Goal: Task Accomplishment & Management: Use online tool/utility

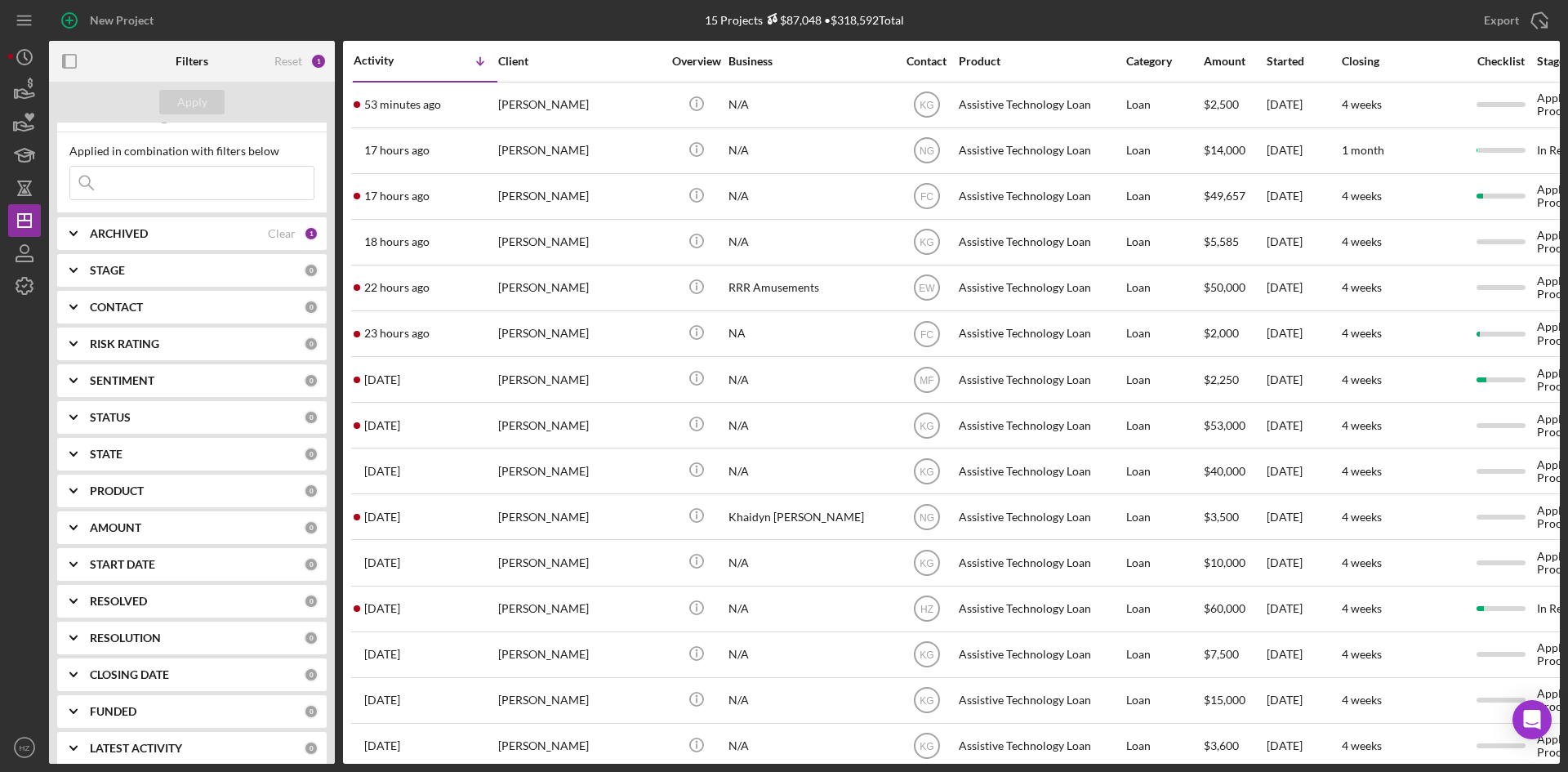
scroll to position [37, 0]
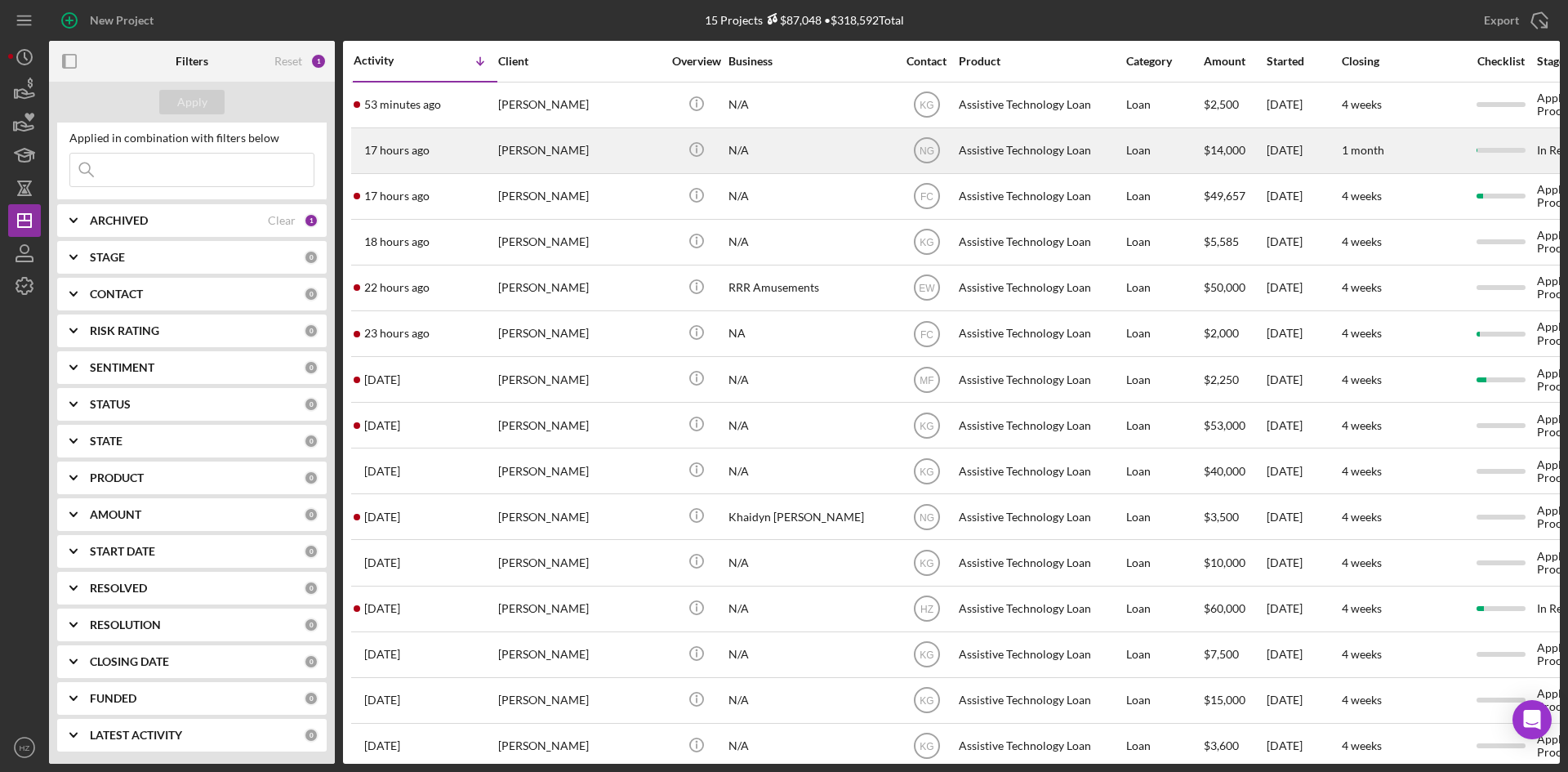
click at [553, 153] on div "[PERSON_NAME]" at bounding box center [580, 151] width 163 height 43
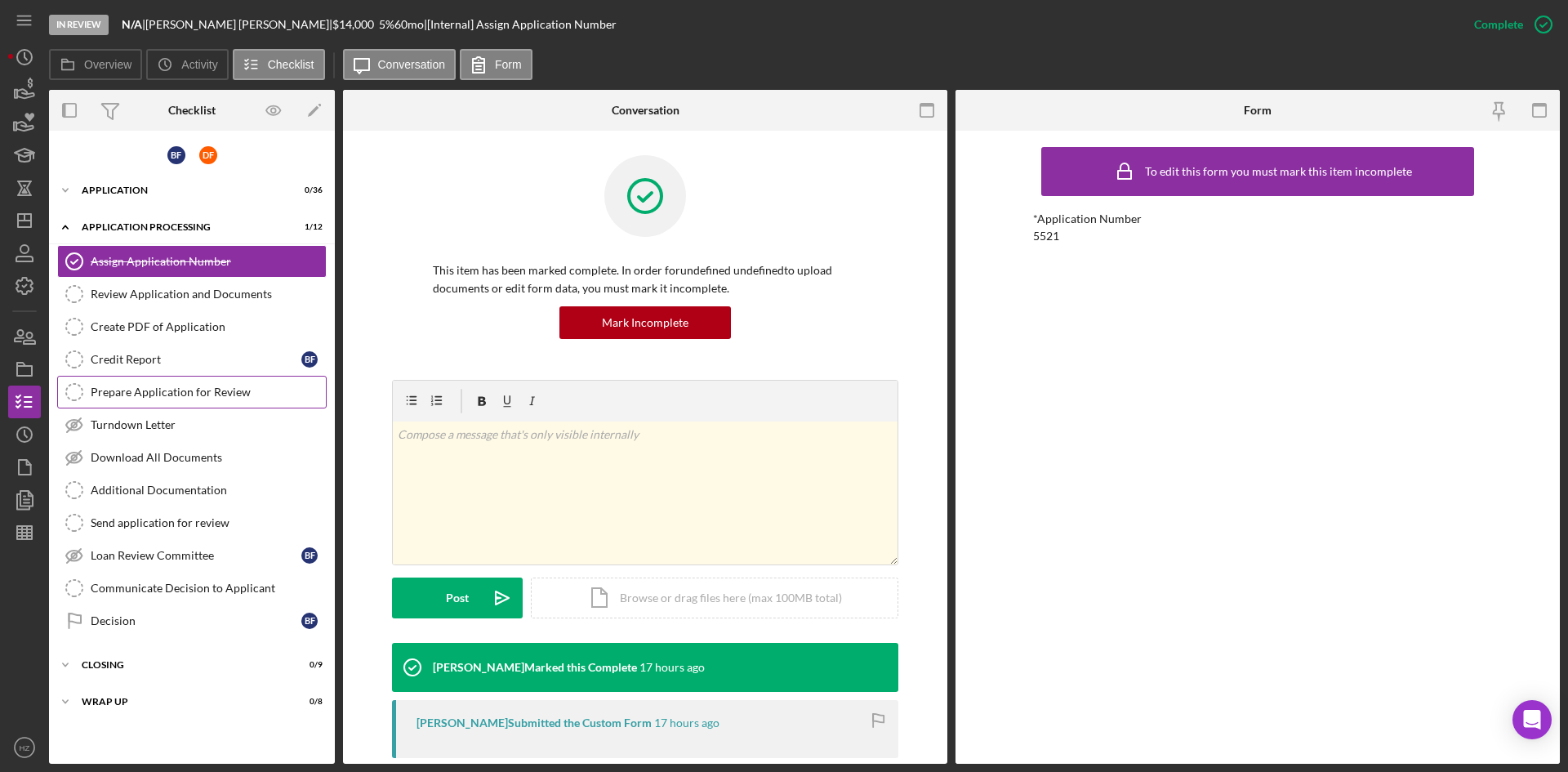
click at [130, 393] on div "Prepare Application for Review" at bounding box center [208, 392] width 235 height 13
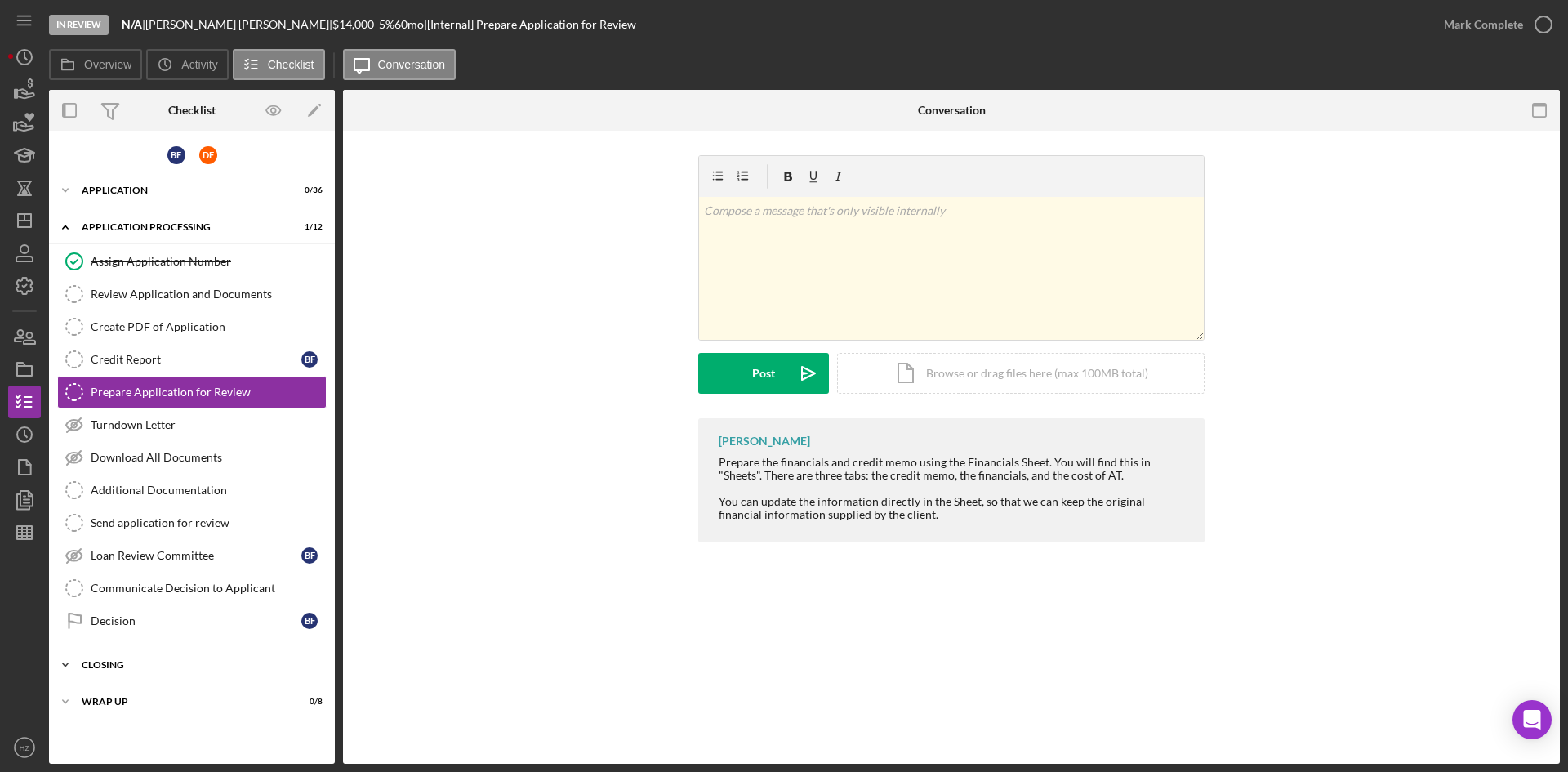
click at [67, 665] on icon "Icon/Expander" at bounding box center [65, 664] width 32 height 32
click at [28, 534] on icon "button" at bounding box center [24, 532] width 41 height 41
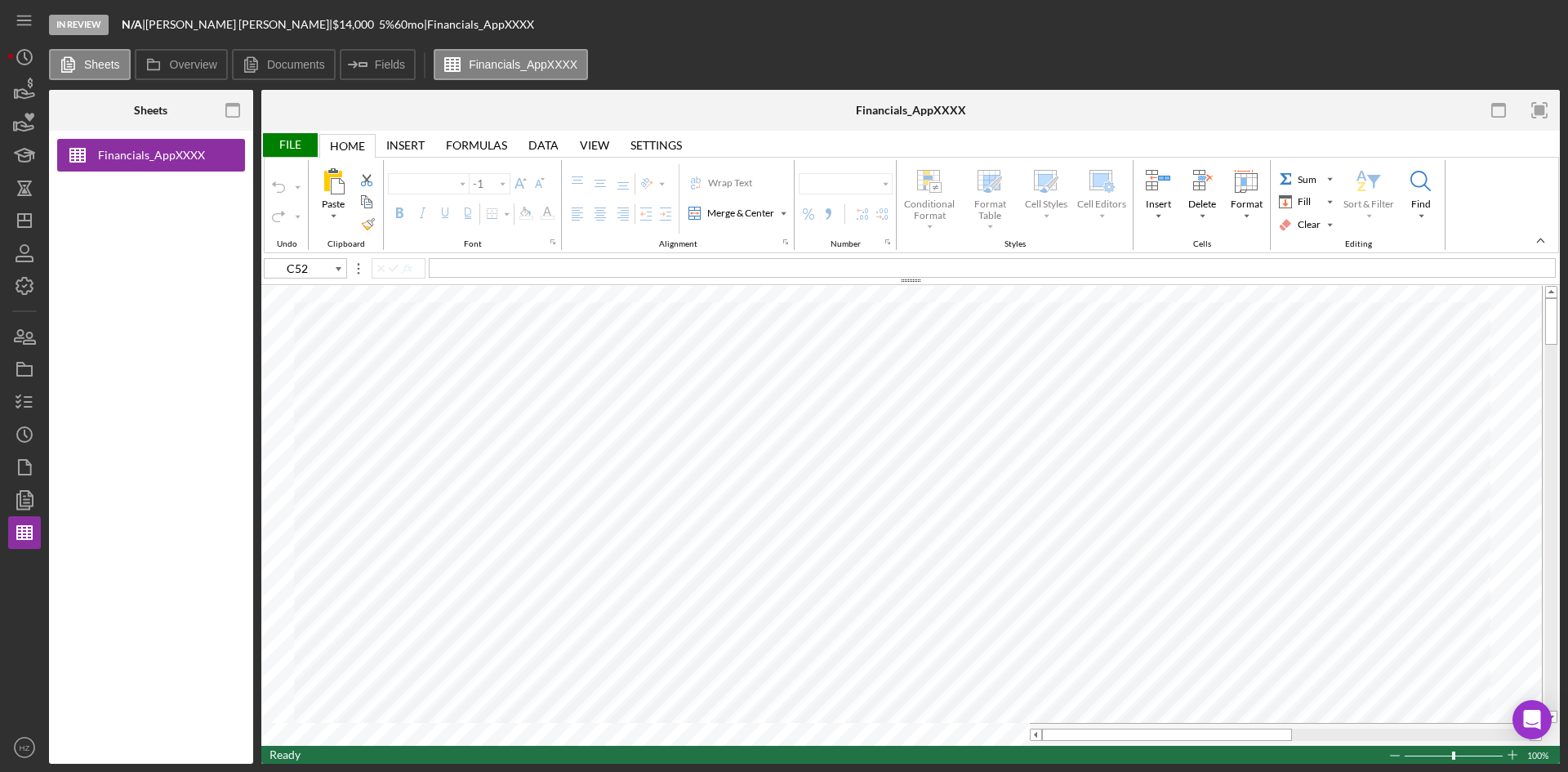
type input "Arial"
type input "11"
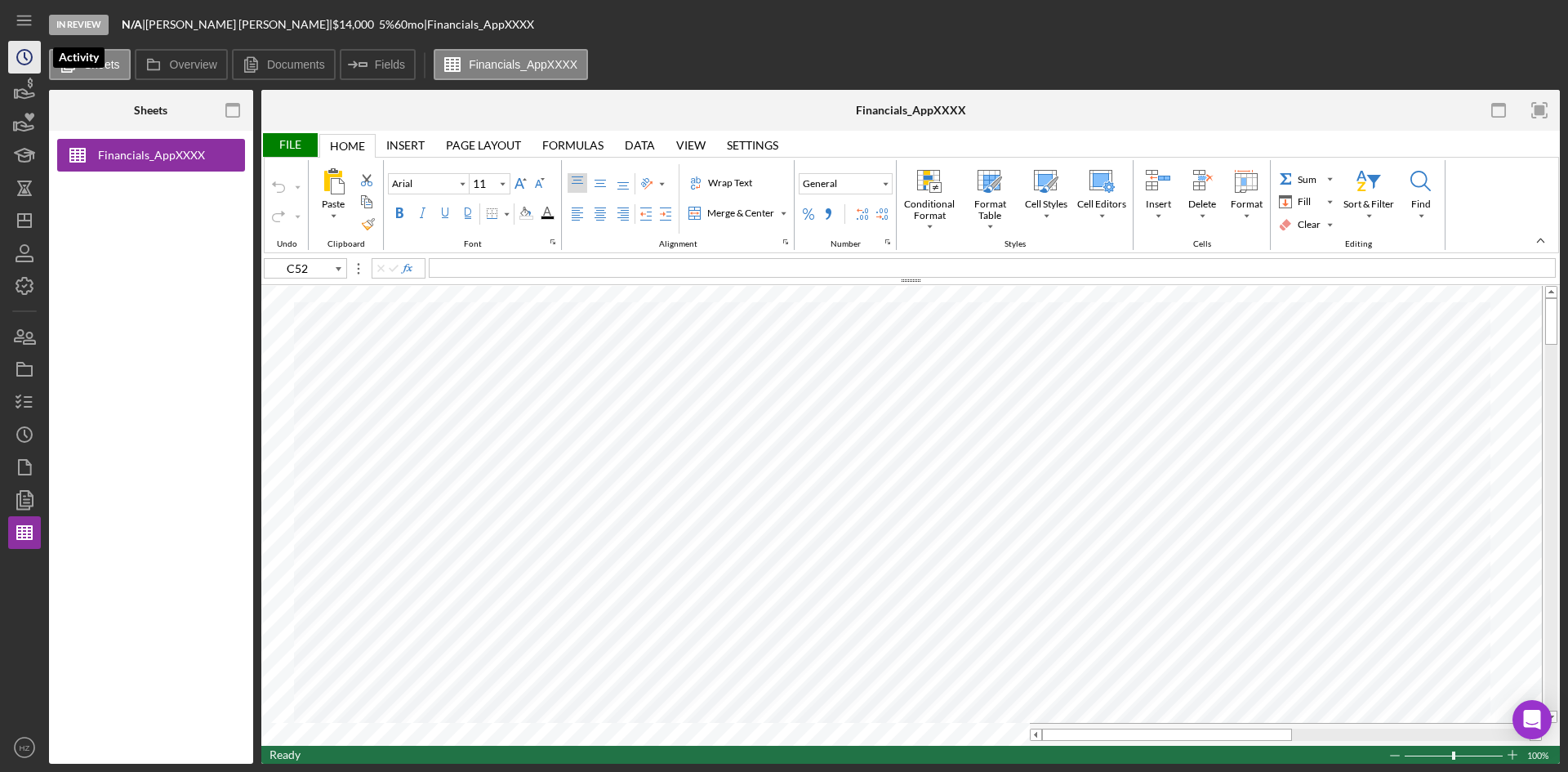
click at [27, 55] on icon "Icon/History" at bounding box center [24, 57] width 41 height 41
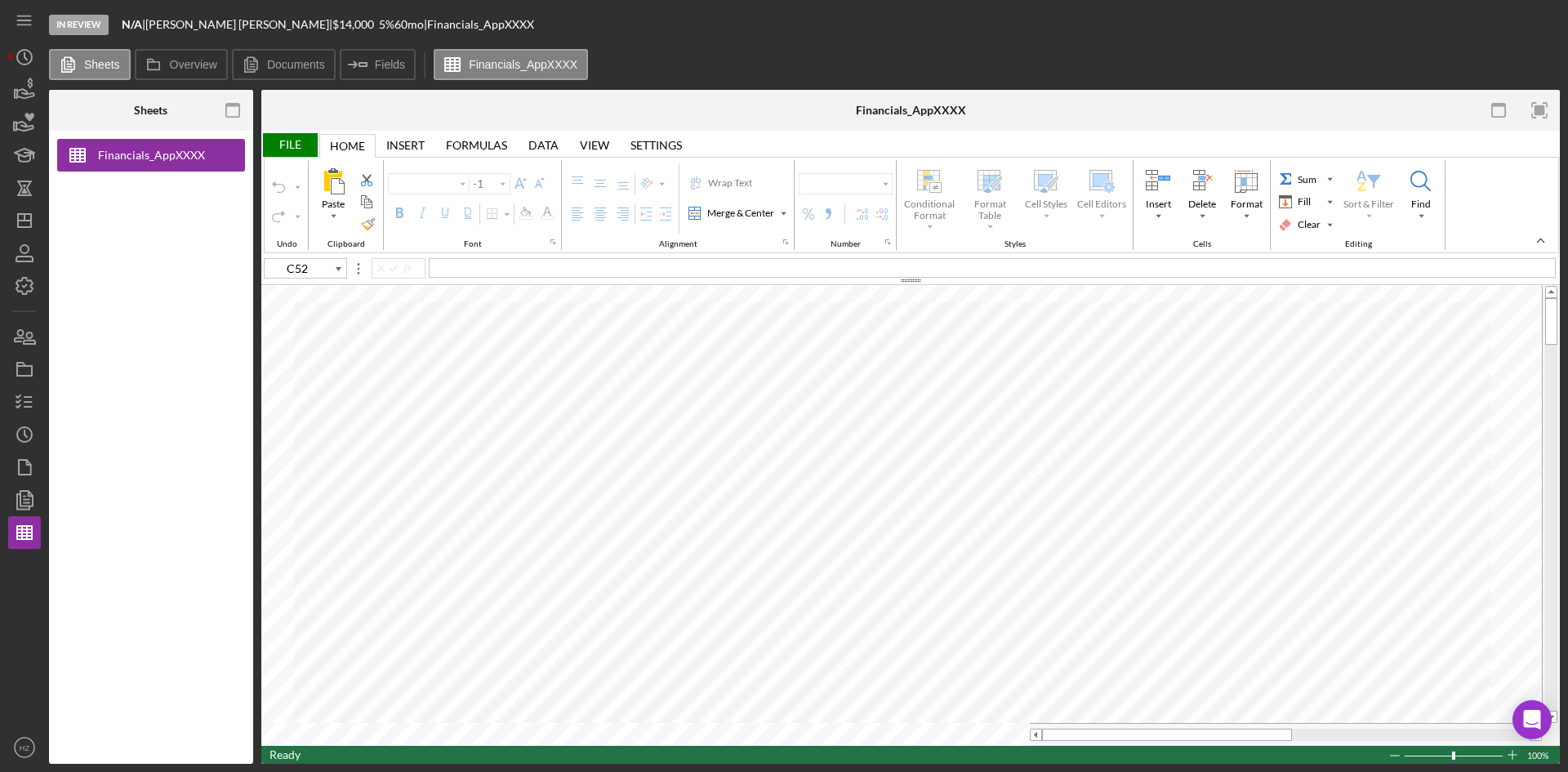
type input "Arial"
type input "11"
type input "Arial"
type input "11"
type input "Arial"
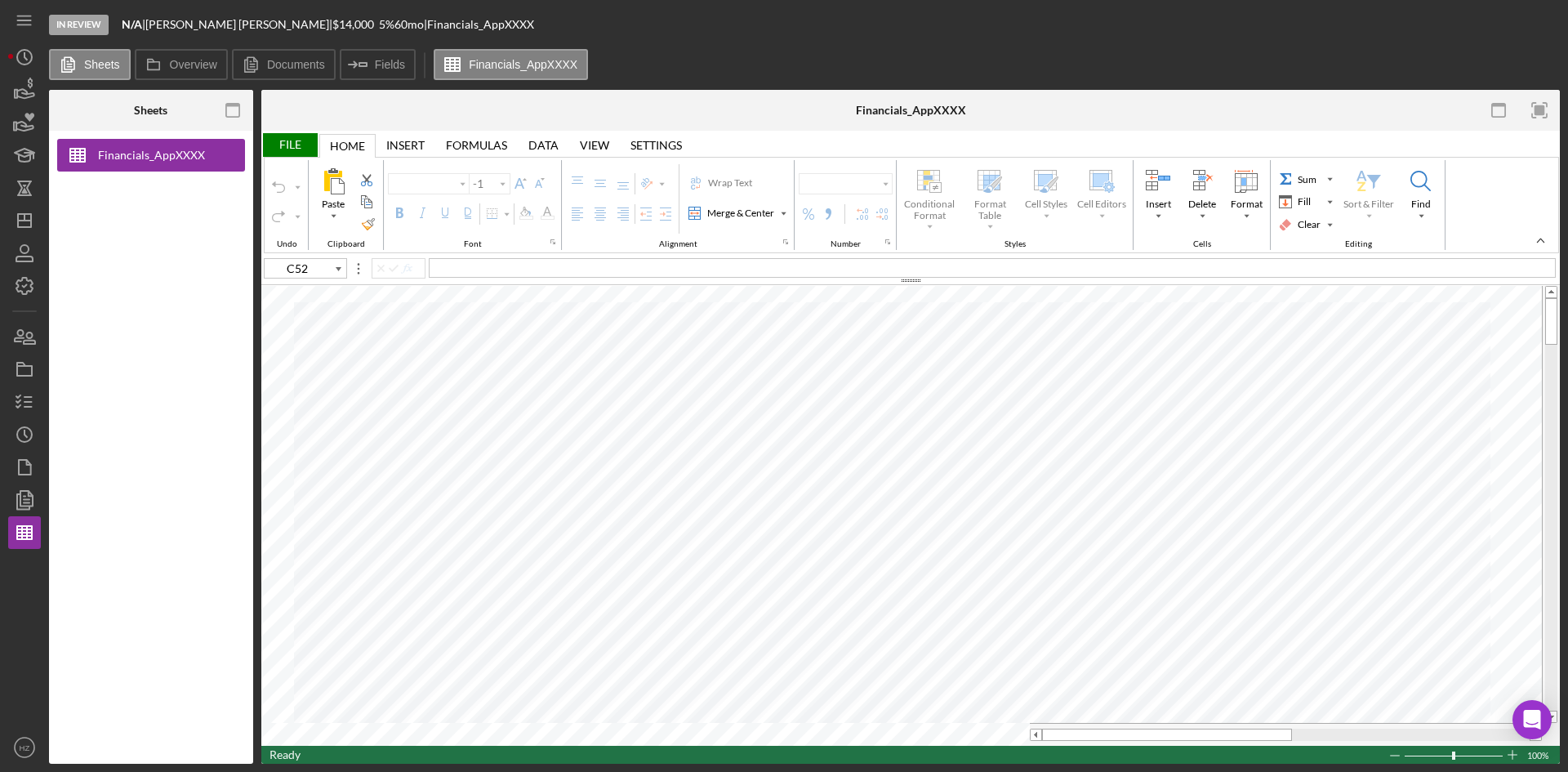
type input "11"
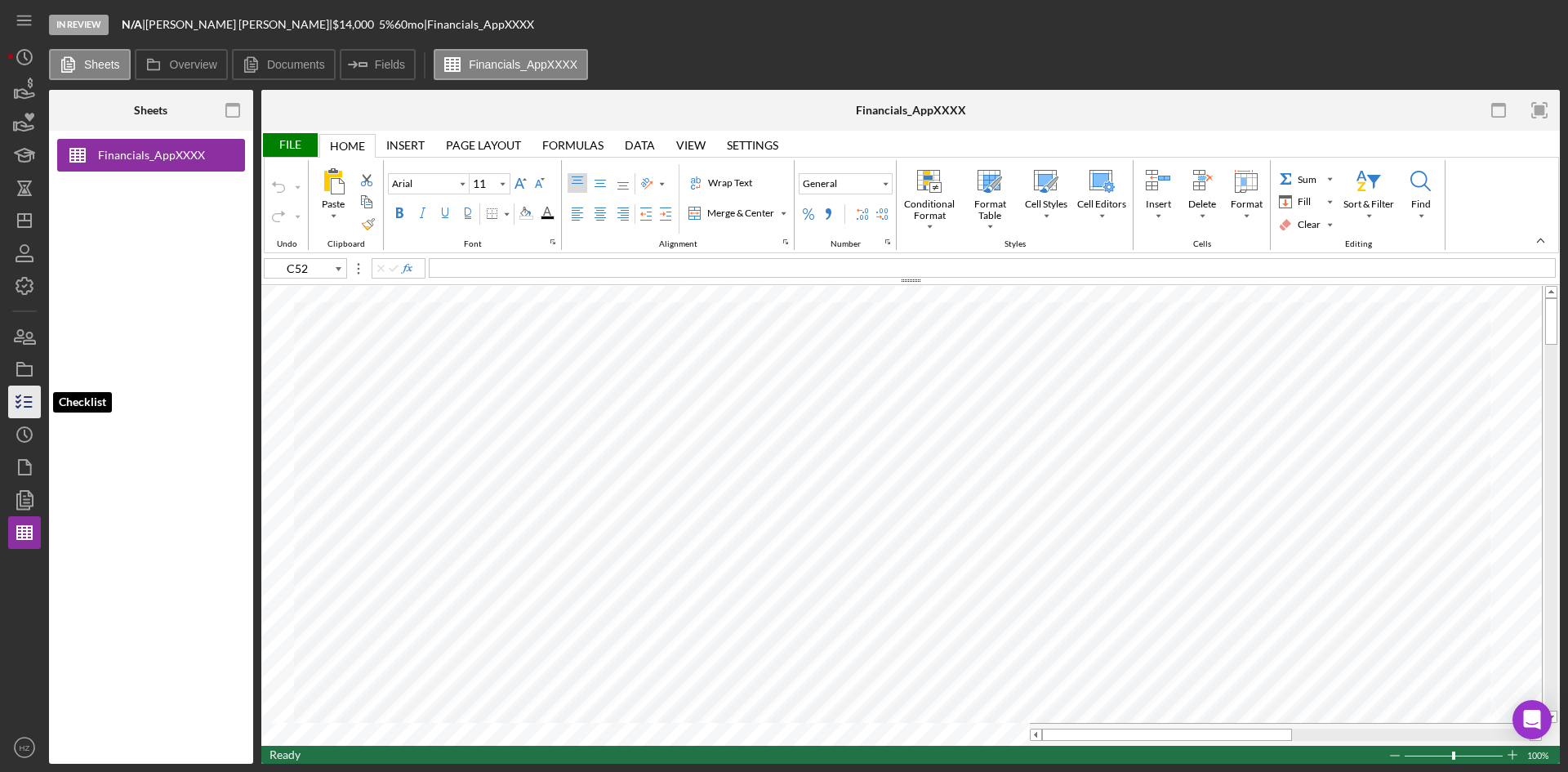
click at [21, 409] on icon "button" at bounding box center [24, 401] width 41 height 41
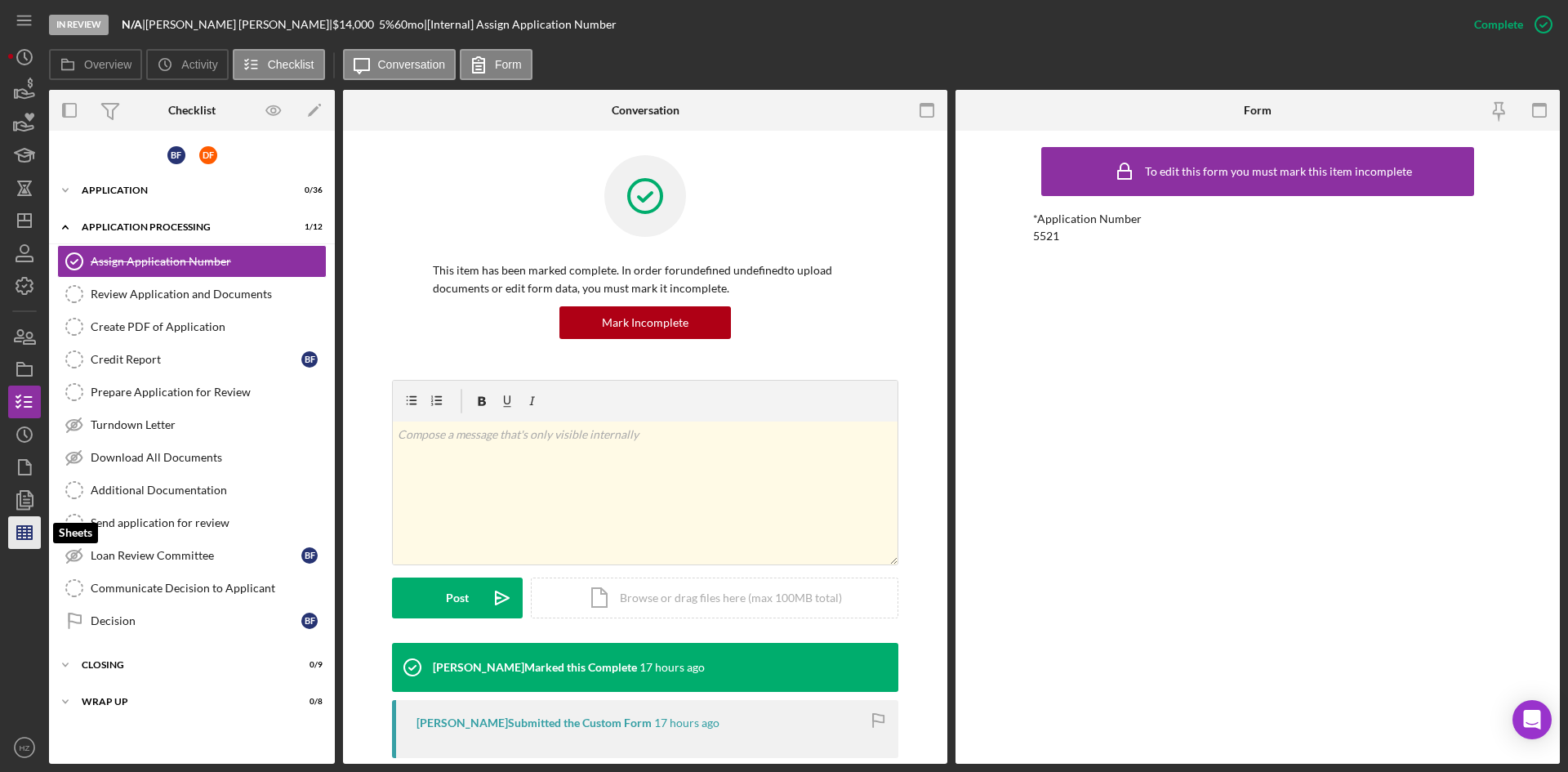
click at [22, 533] on line "button" at bounding box center [22, 532] width 0 height 13
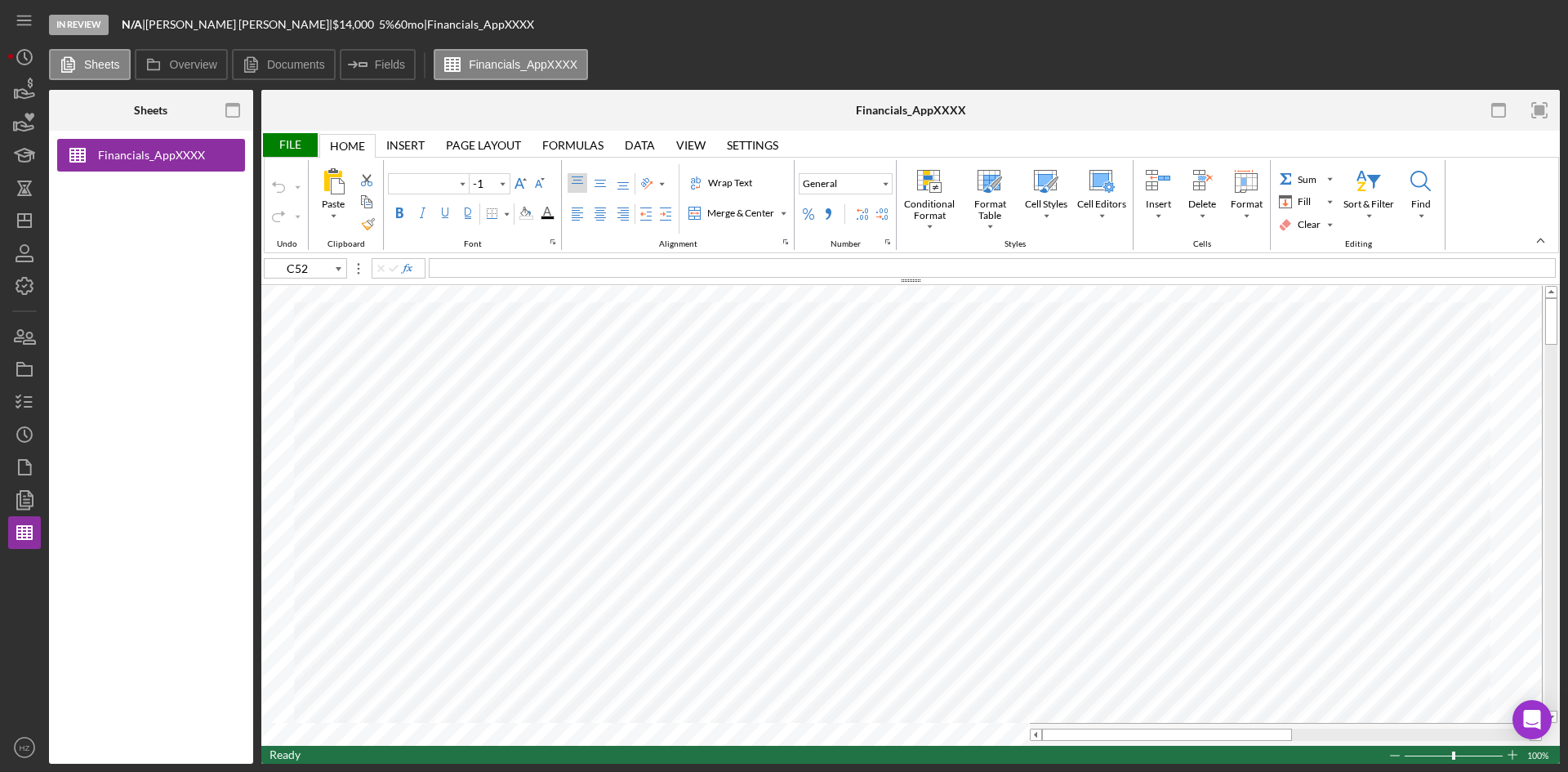
type input "Arial"
type input "11"
type input "D76"
type input "10"
click at [387, 62] on label "Fields" at bounding box center [390, 65] width 30 height 13
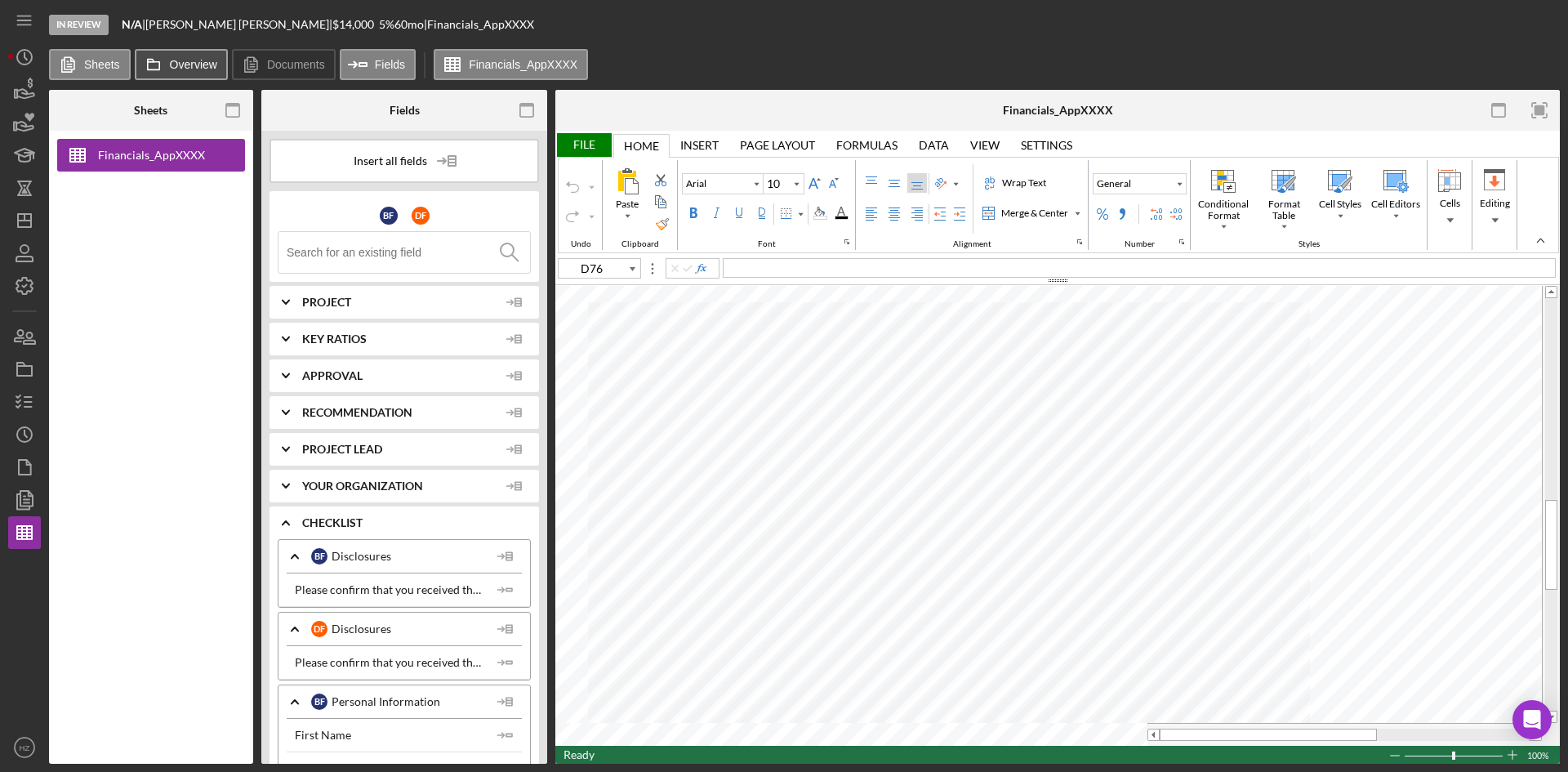
click at [177, 64] on label "Overview" at bounding box center [193, 65] width 47 height 13
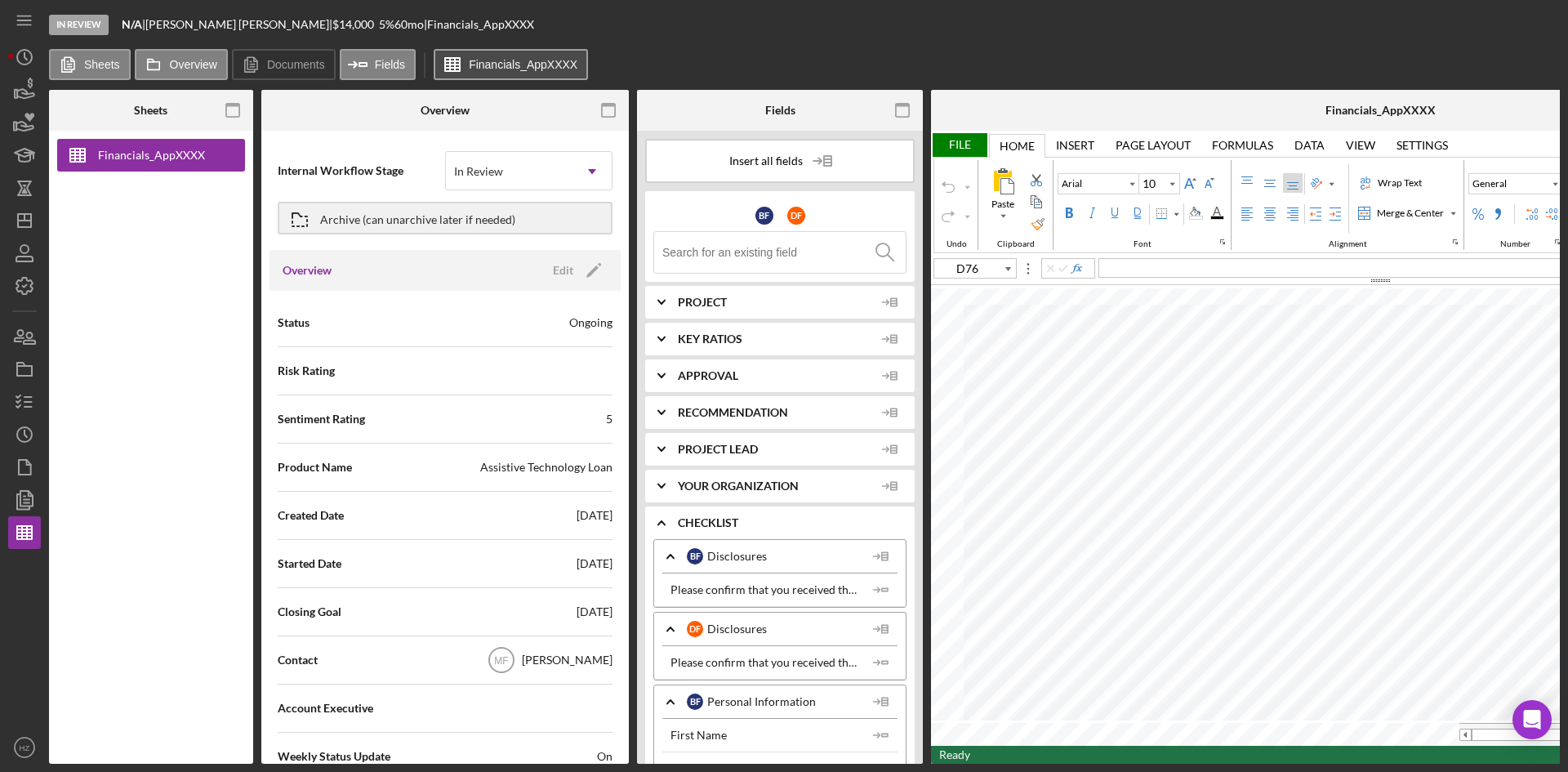
click at [505, 69] on label "Financials_AppXXXX" at bounding box center [523, 65] width 108 height 13
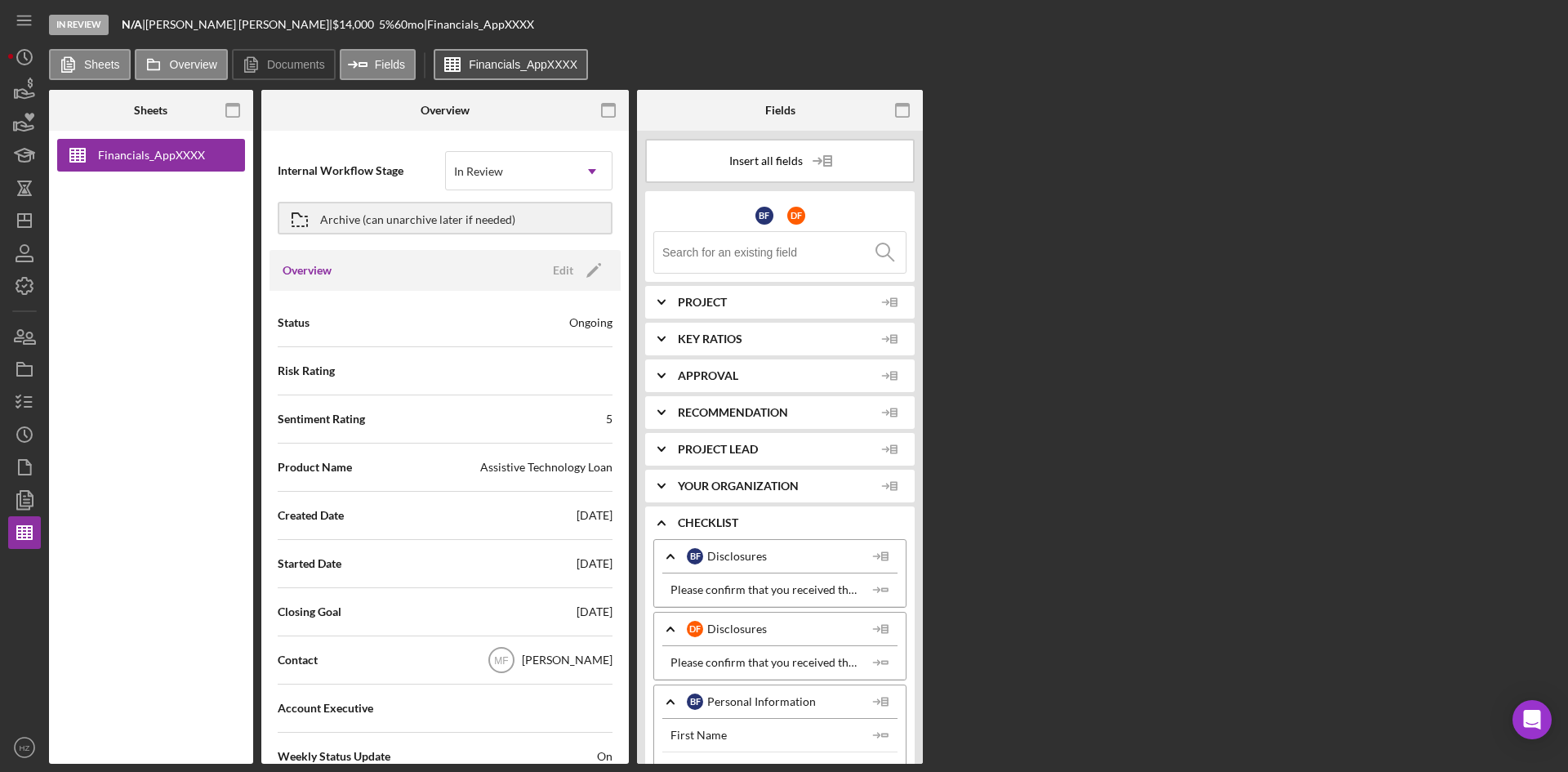
click at [505, 69] on label "Financials_AppXXXX" at bounding box center [523, 65] width 108 height 13
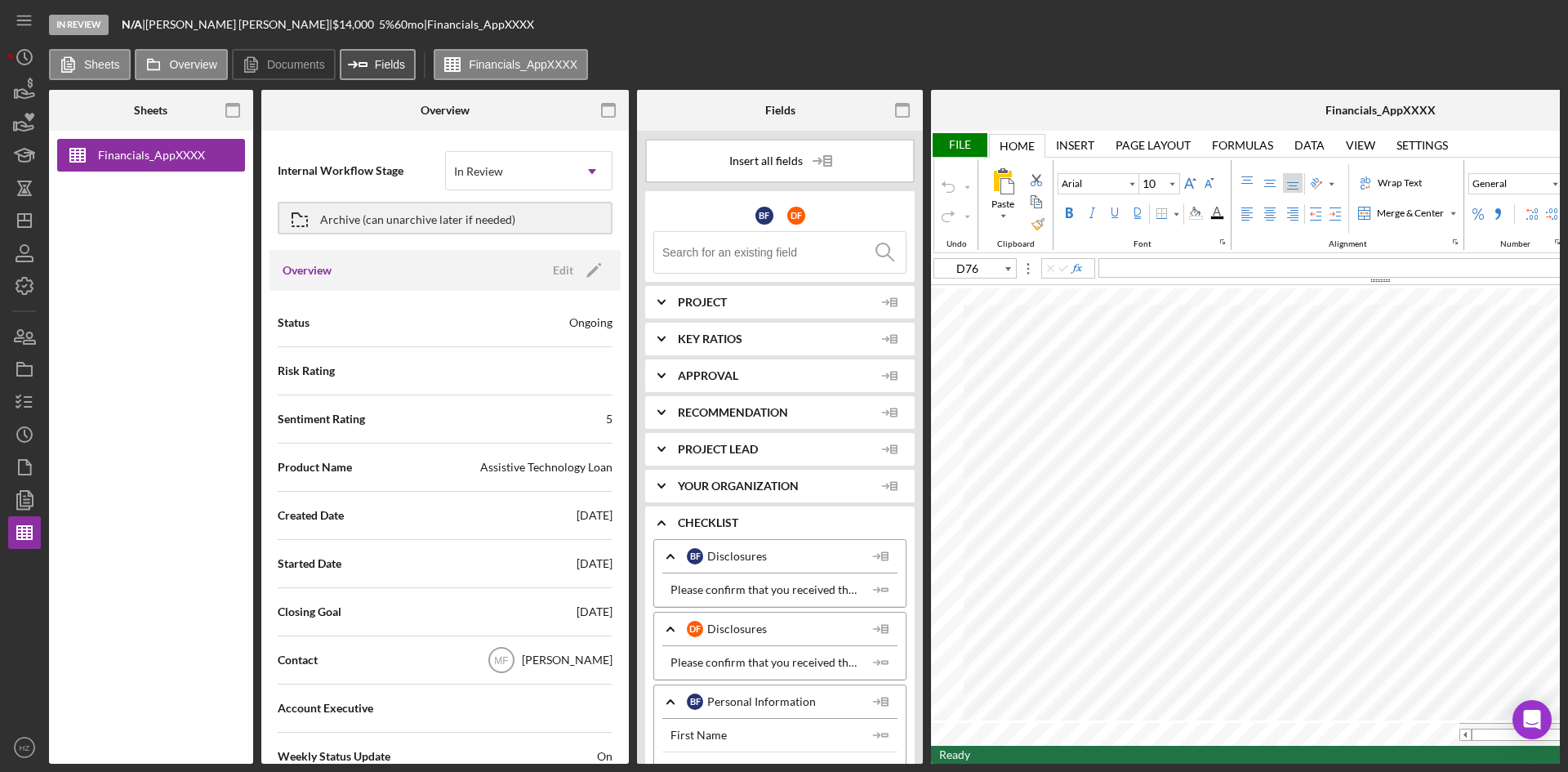
click at [399, 65] on label "Fields" at bounding box center [390, 65] width 30 height 13
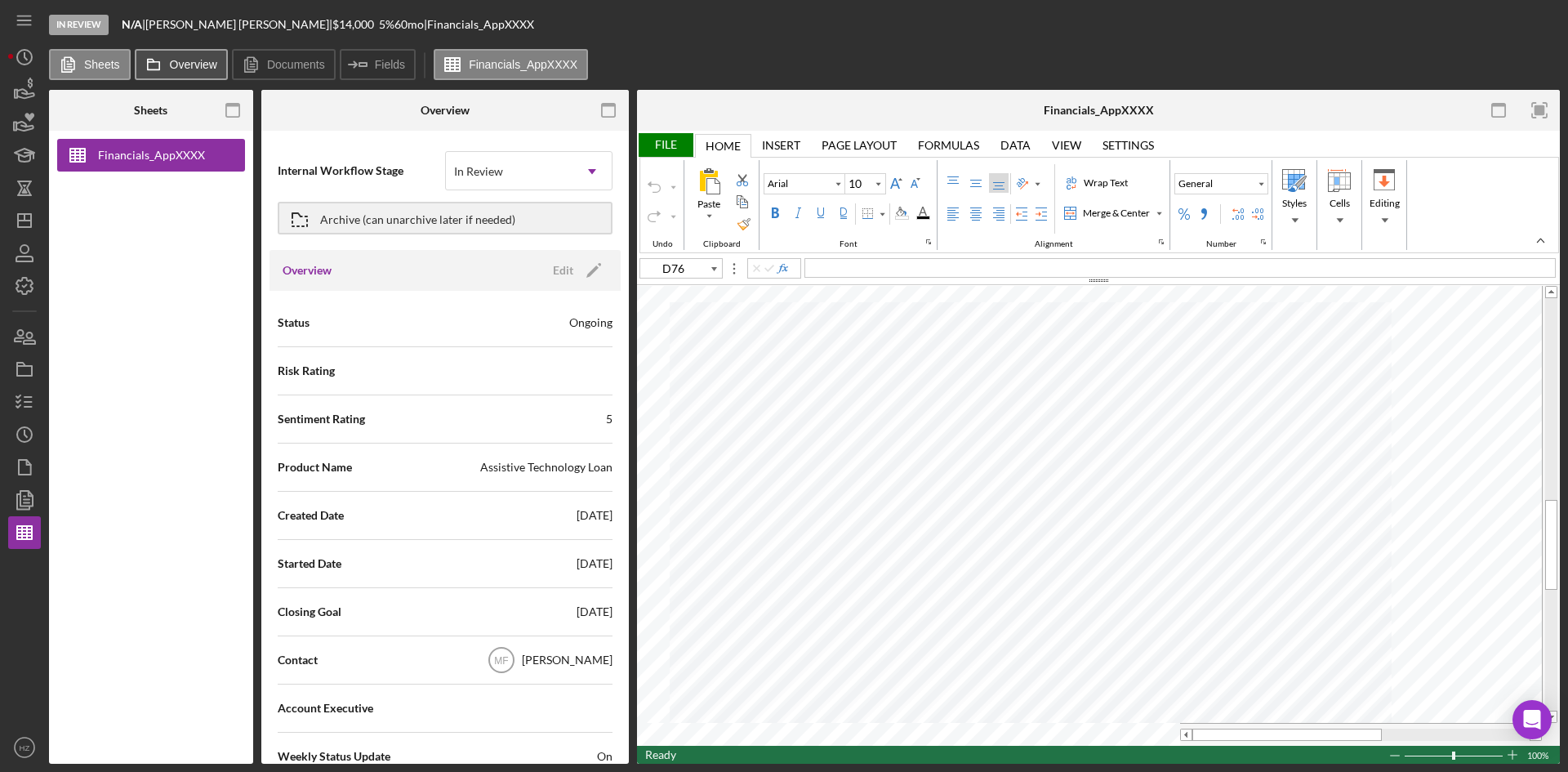
click at [181, 65] on label "Overview" at bounding box center [193, 65] width 47 height 13
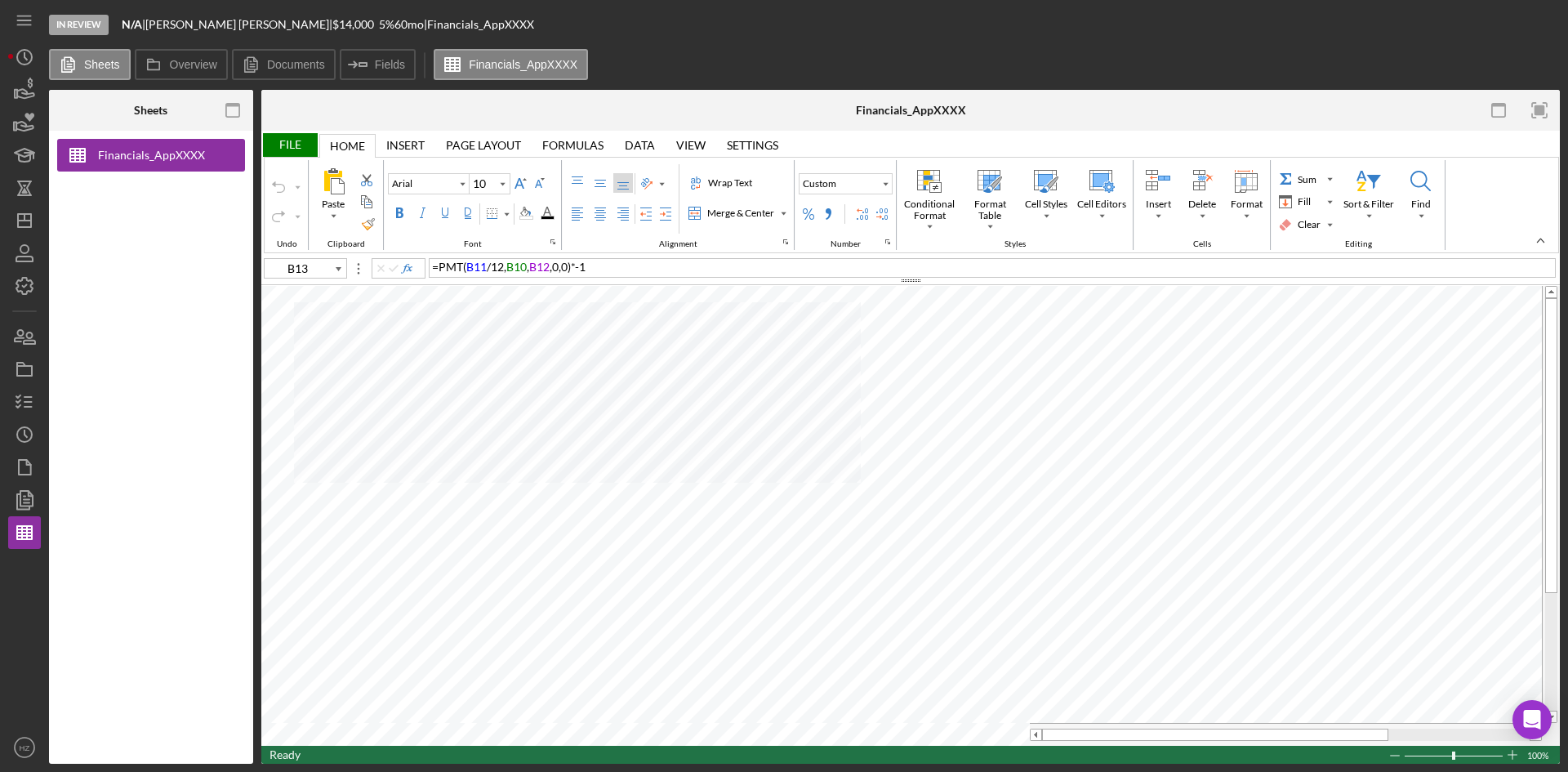
click at [388, 746] on div "Ready 100%" at bounding box center [911, 755] width 1299 height 18
type input "C52"
type input "11"
type input "D76"
type input "10"
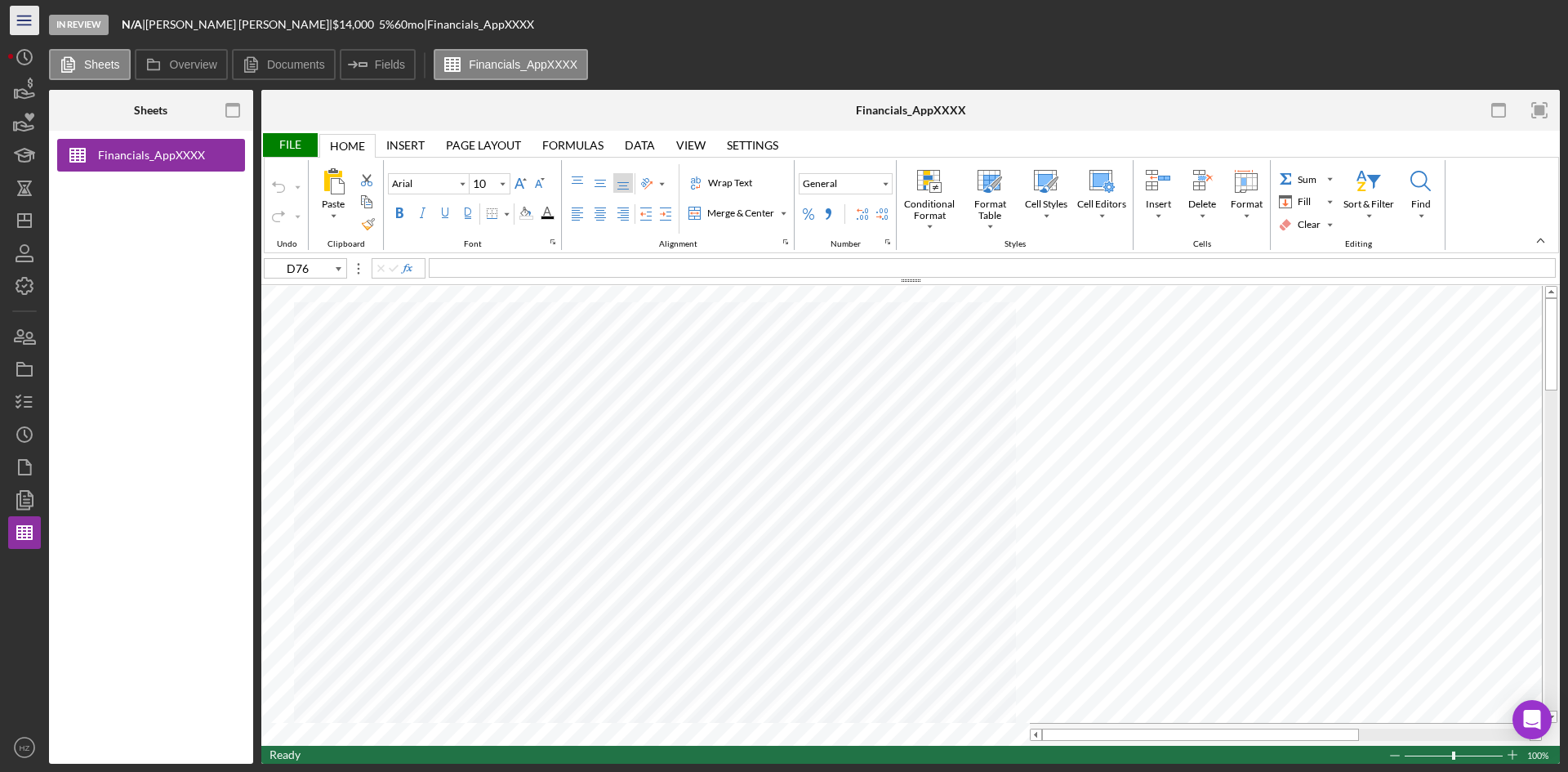
click at [26, 21] on line "button" at bounding box center [24, 21] width 13 height 0
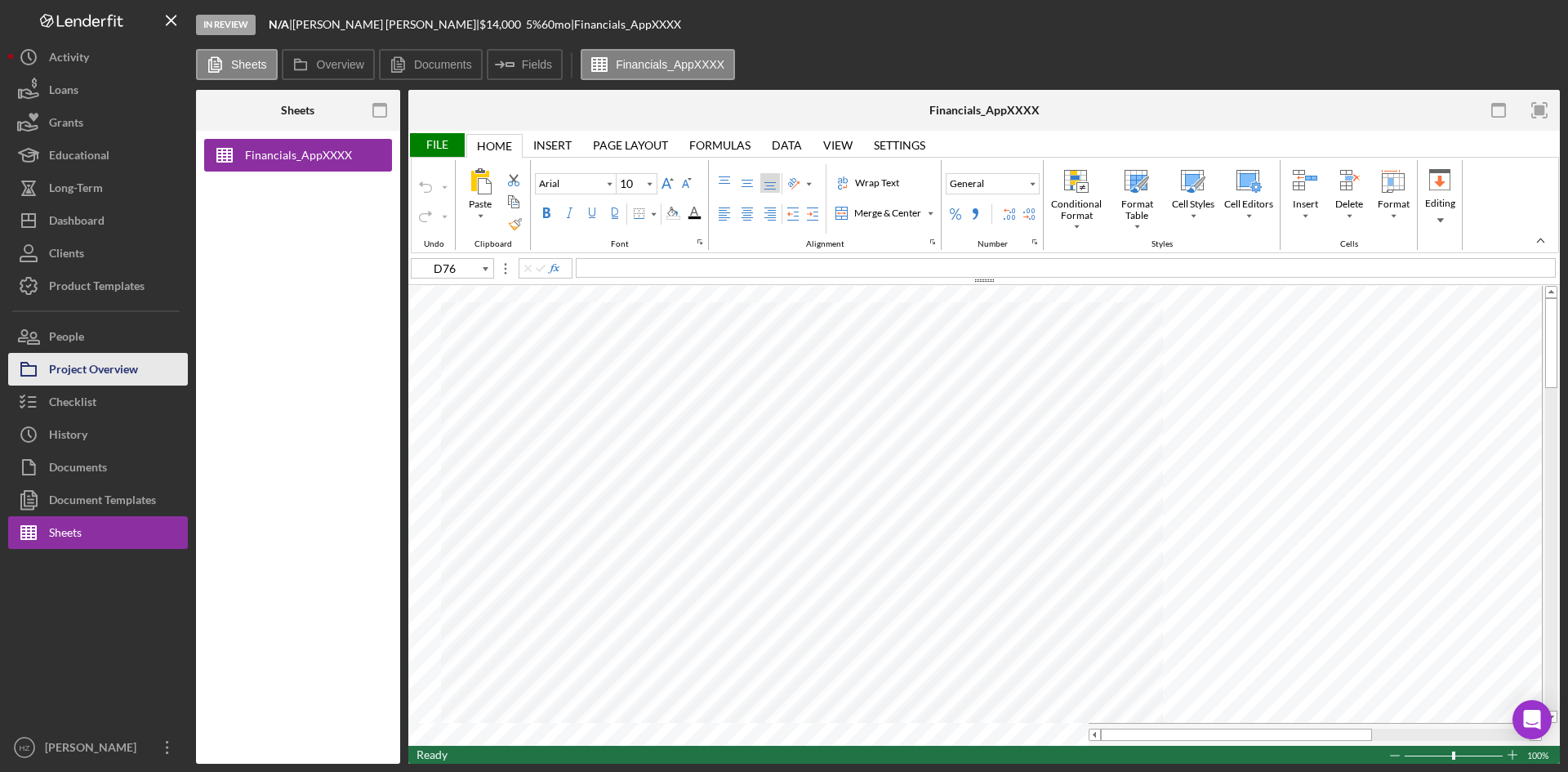
click at [62, 366] on div "Project Overview" at bounding box center [93, 371] width 89 height 37
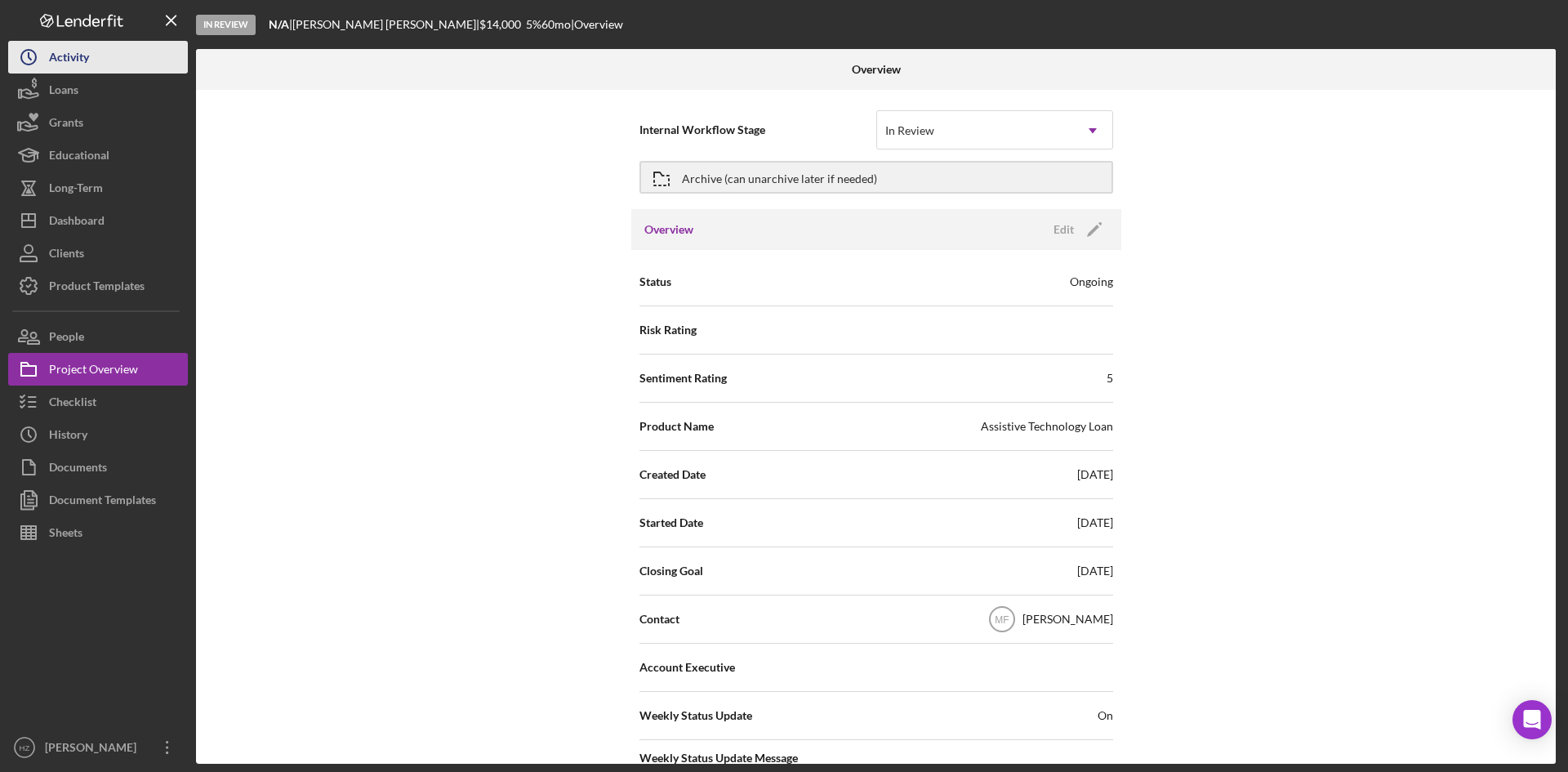
click at [54, 57] on div "Activity" at bounding box center [69, 59] width 40 height 37
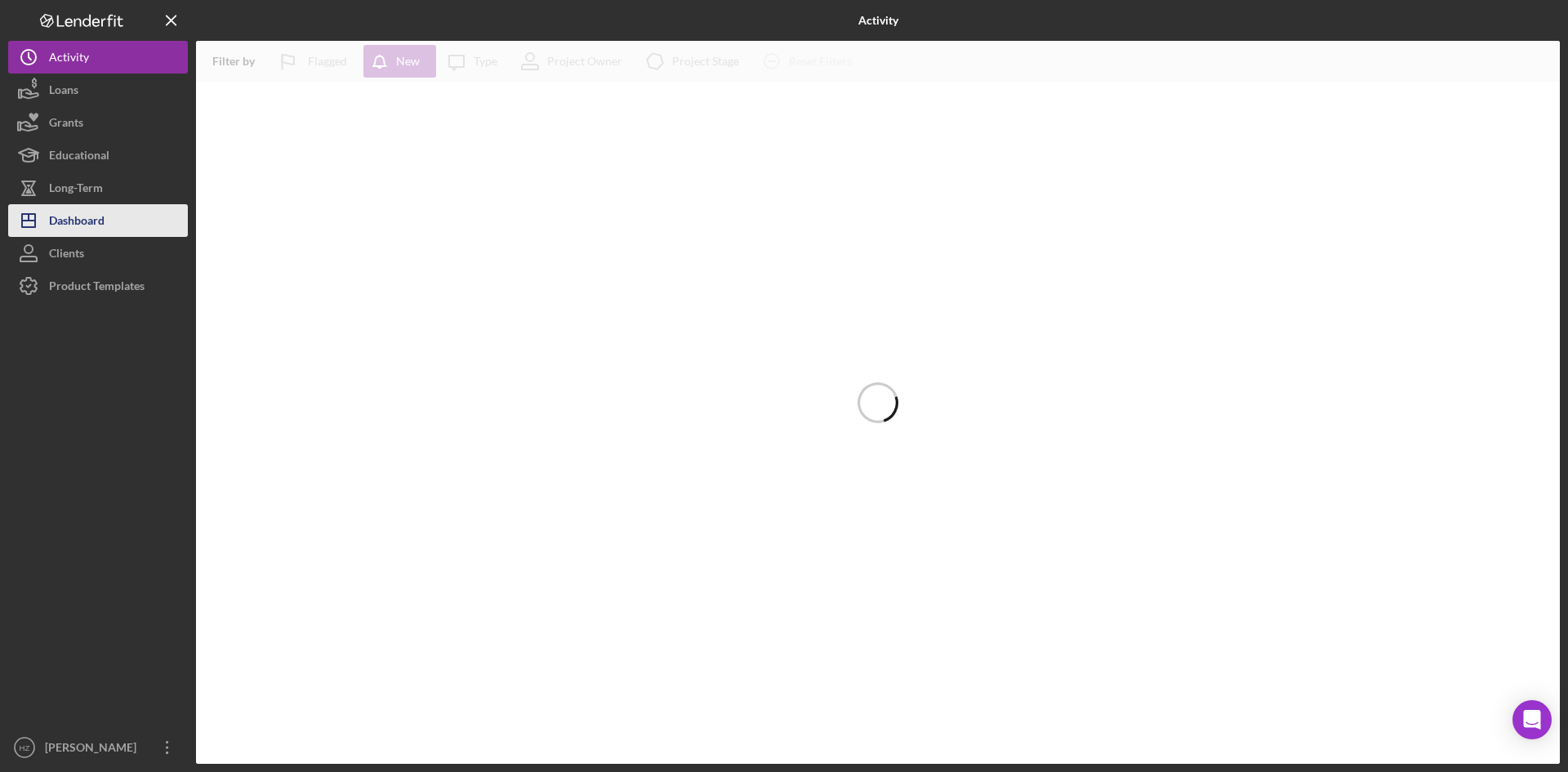
click at [73, 216] on div "Dashboard" at bounding box center [77, 222] width 56 height 37
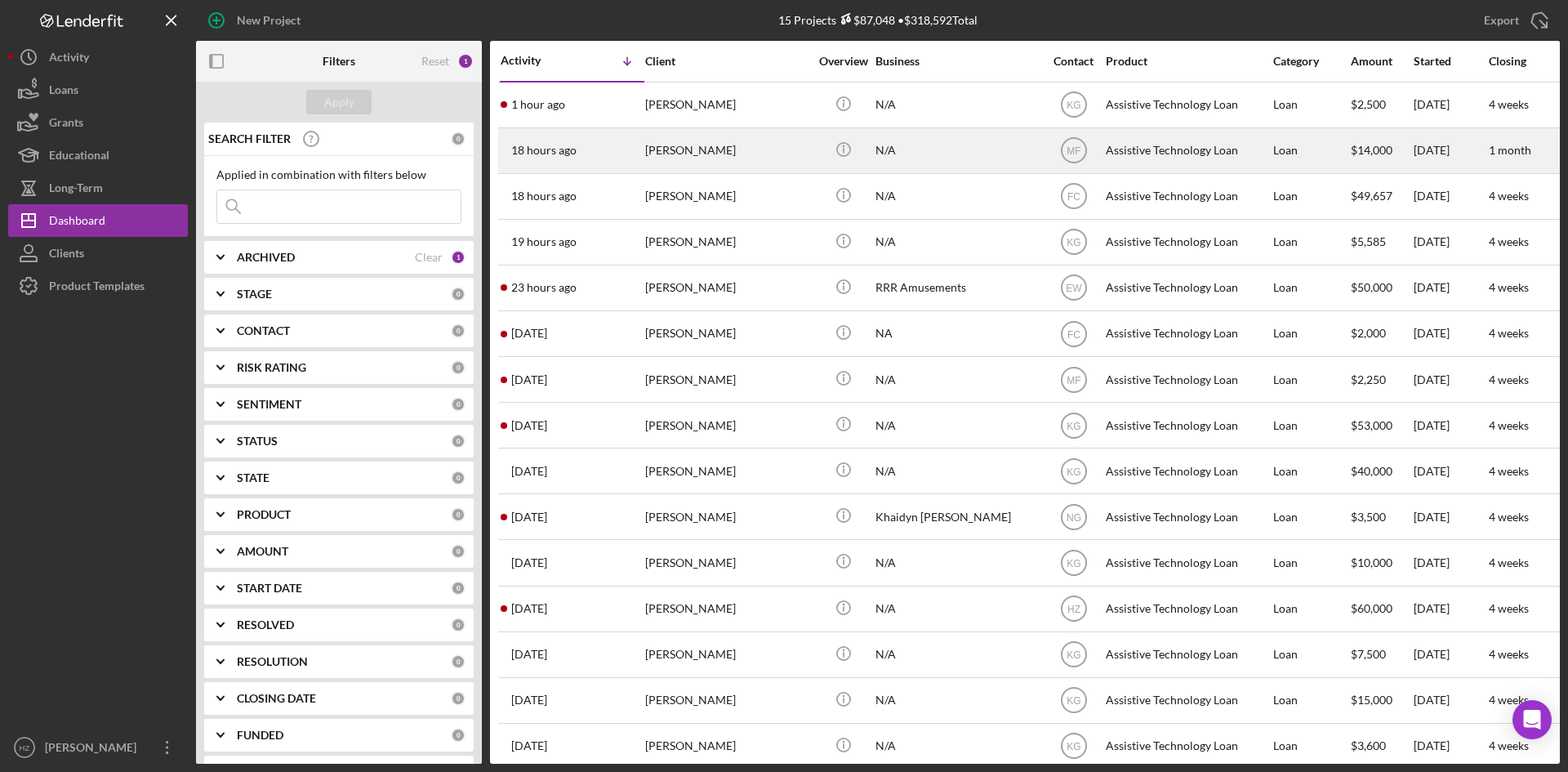
click at [714, 151] on div "[PERSON_NAME]" at bounding box center [727, 151] width 163 height 43
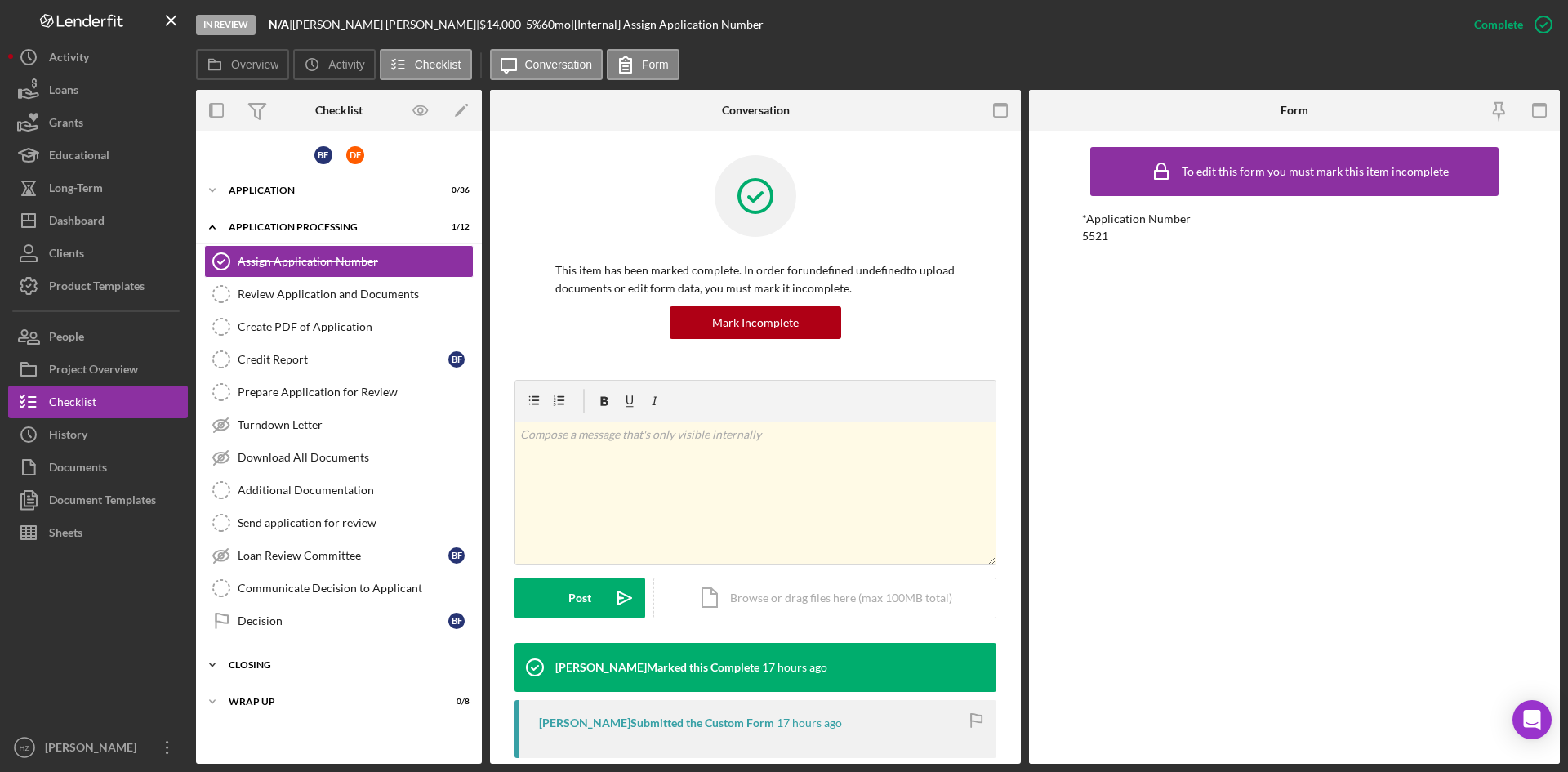
click at [211, 665] on icon "Icon/Expander" at bounding box center [212, 664] width 32 height 32
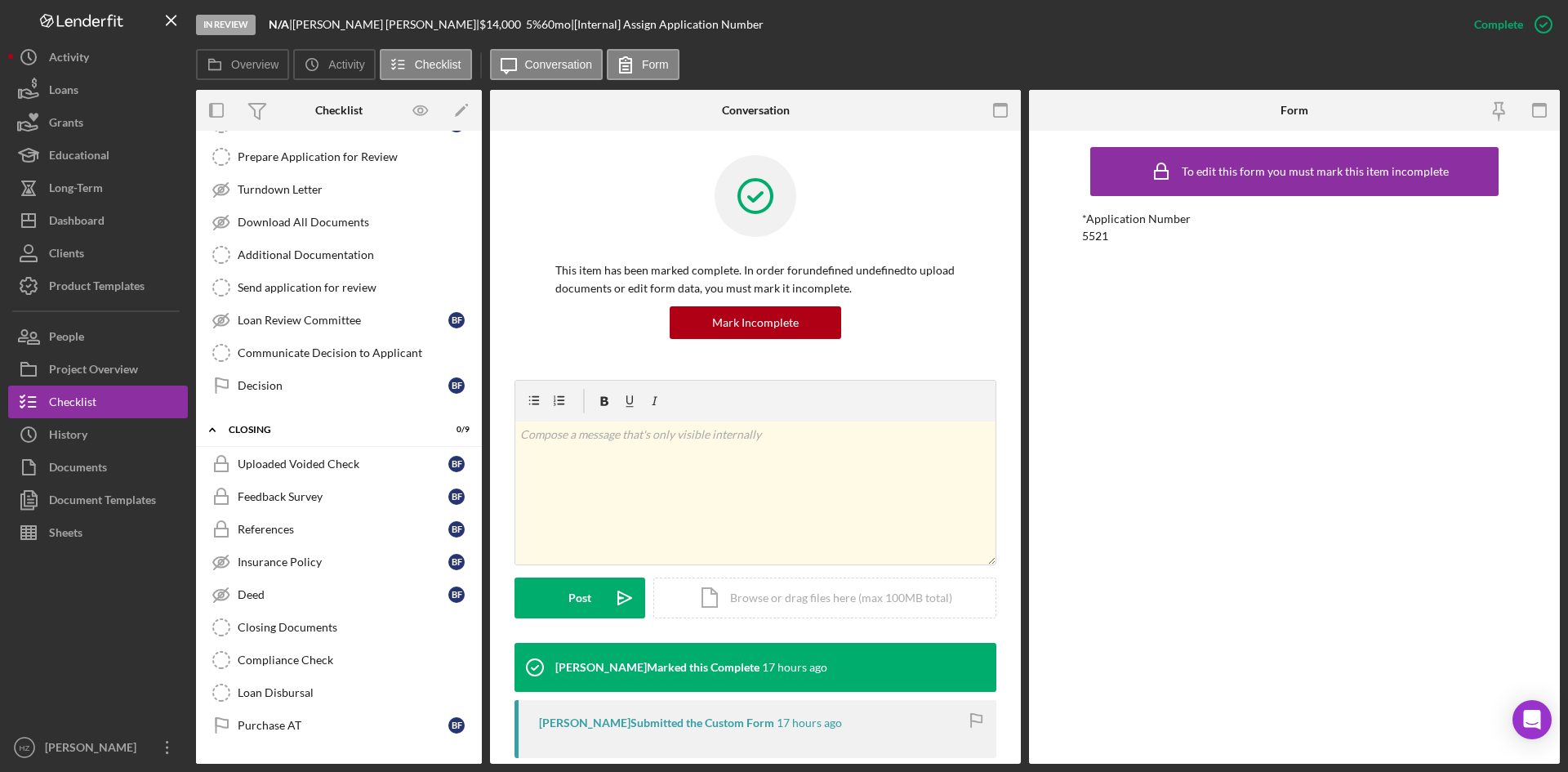
scroll to position [266, 0]
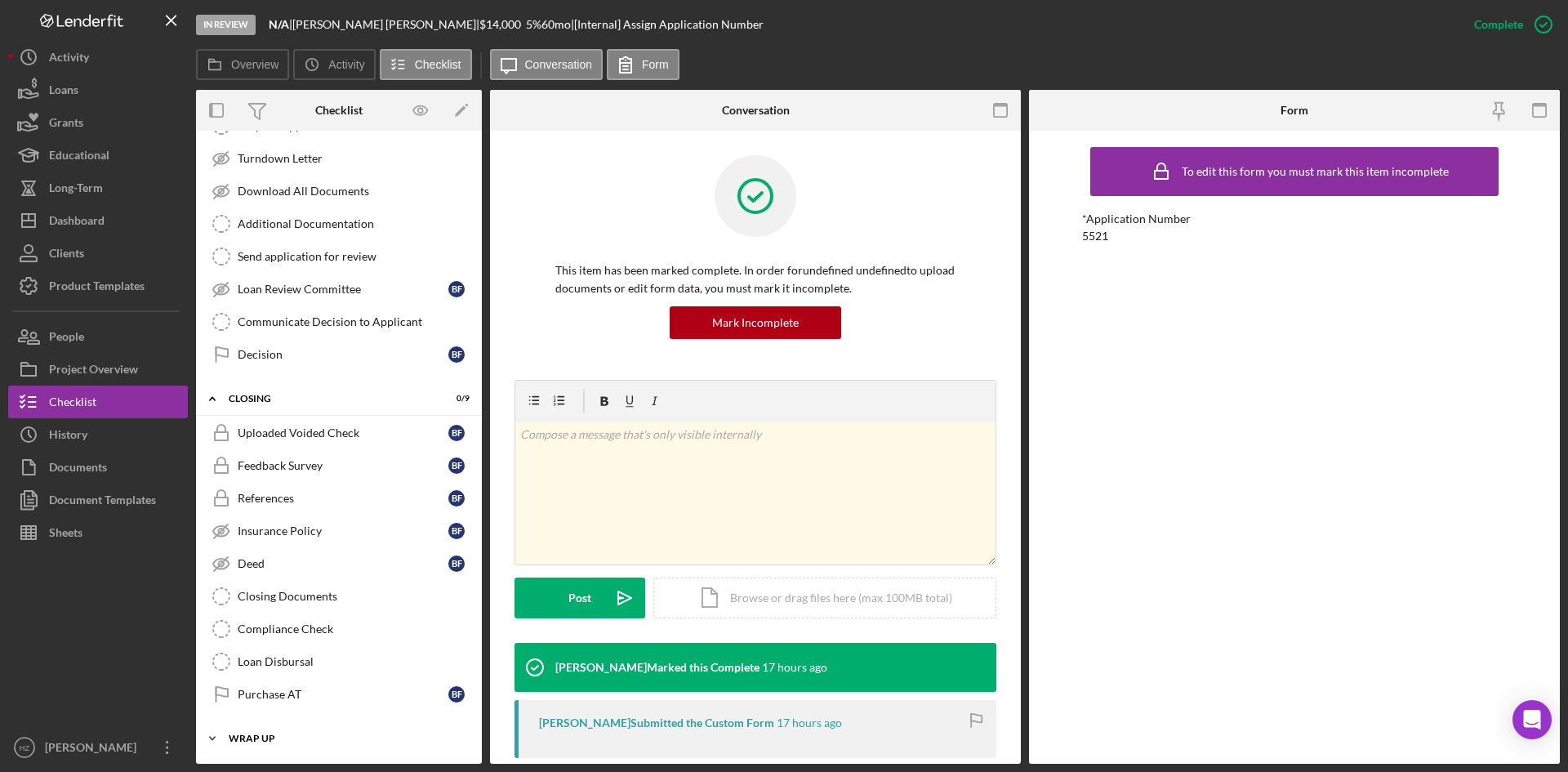
click at [207, 737] on icon "Icon/Expander" at bounding box center [212, 738] width 32 height 32
click at [212, 737] on polyline at bounding box center [212, 738] width 5 height 3
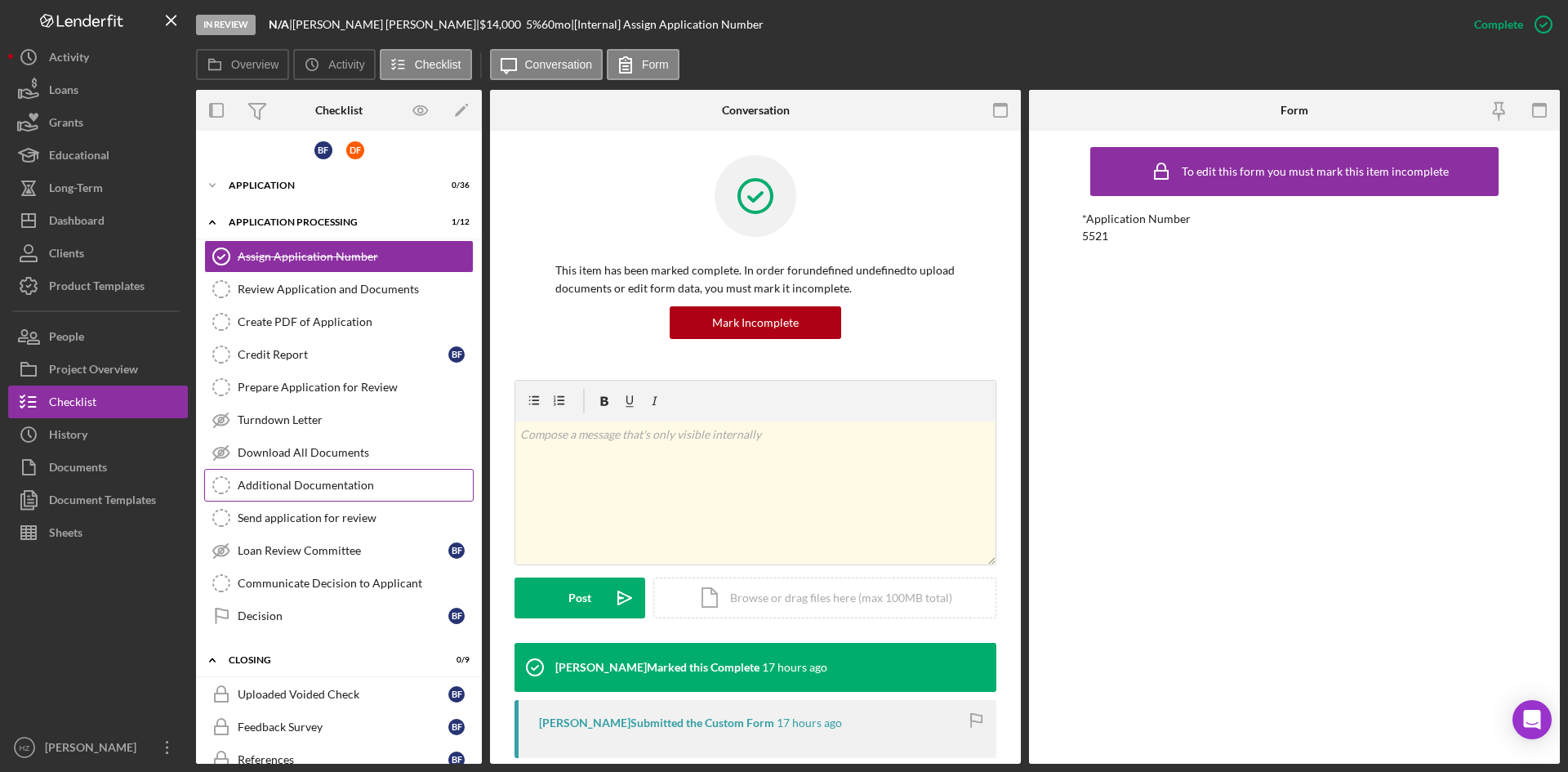
scroll to position [0, 0]
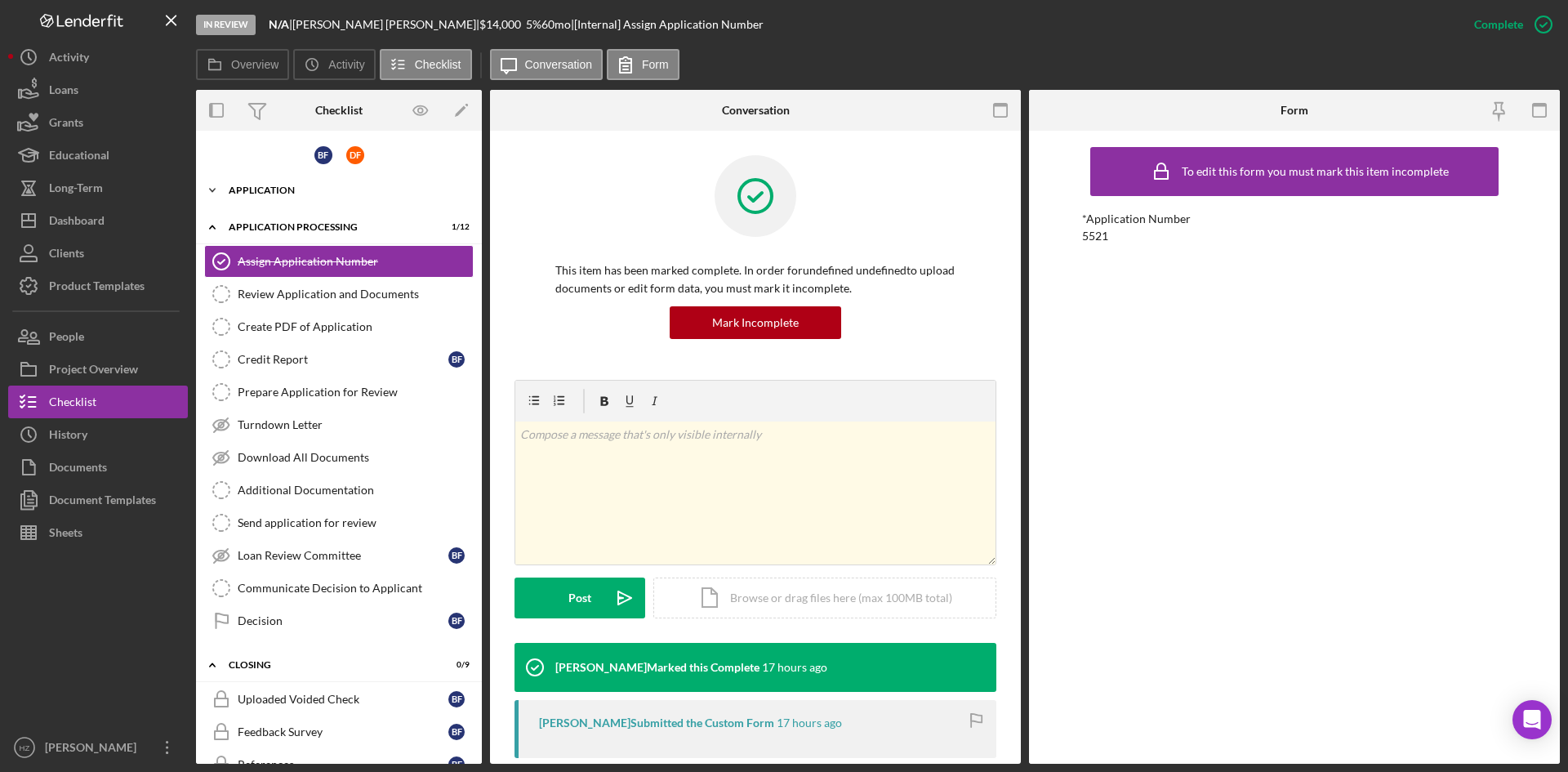
click at [218, 190] on icon "Icon/Expander" at bounding box center [212, 190] width 32 height 32
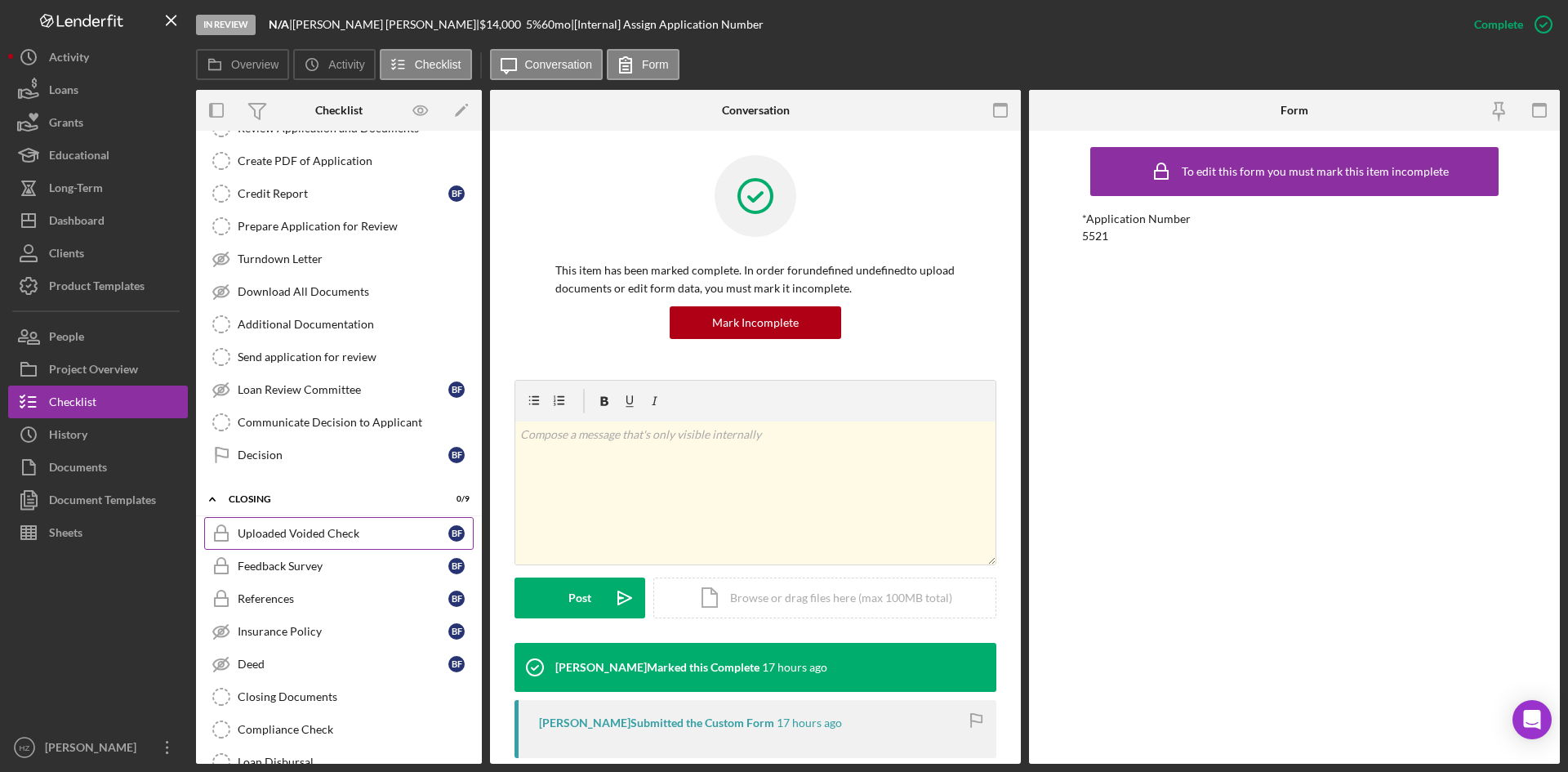
scroll to position [1451, 0]
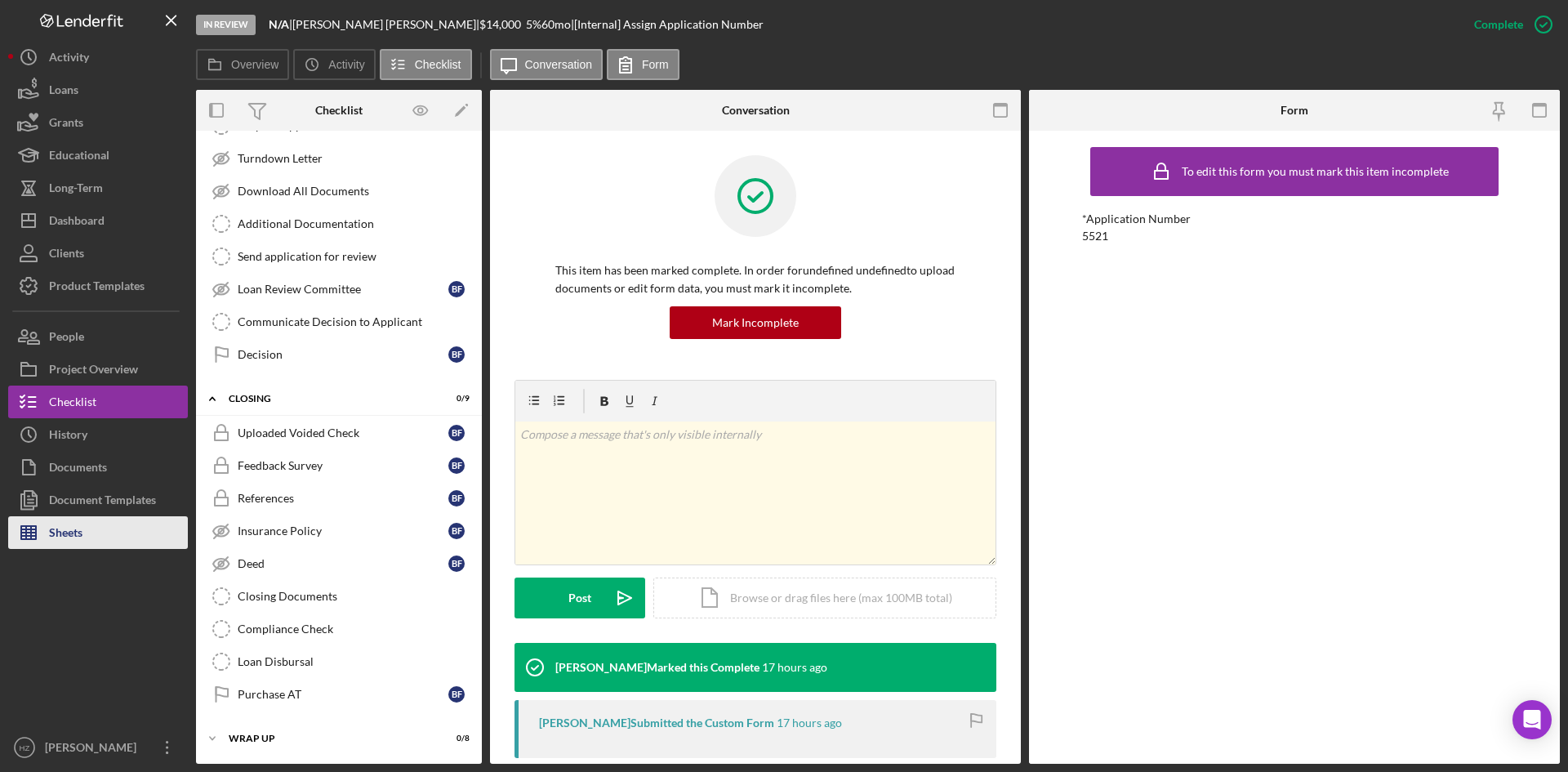
click at [55, 527] on div "Sheets" at bounding box center [66, 535] width 33 height 37
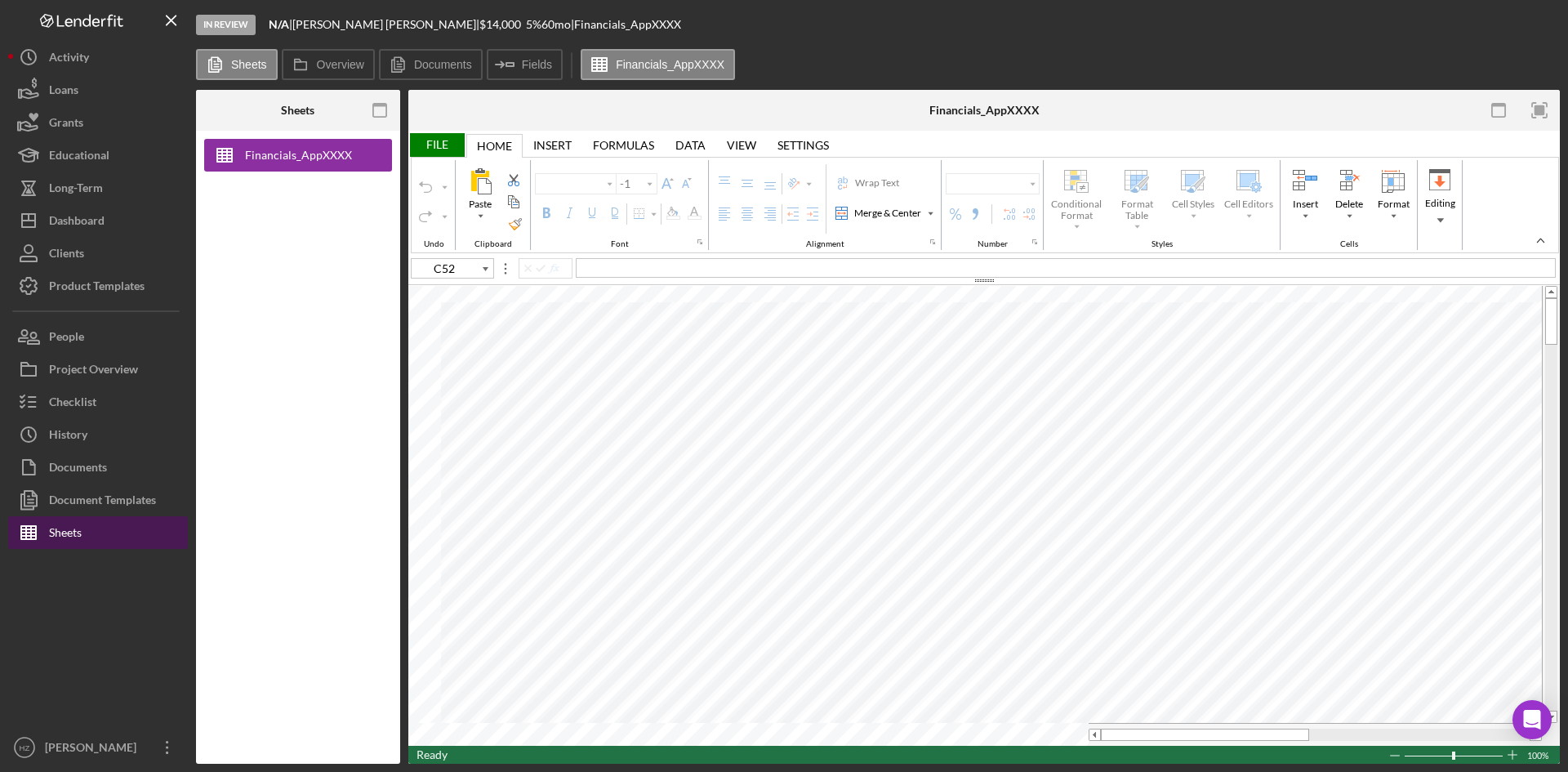
type input "Arial"
type input "11"
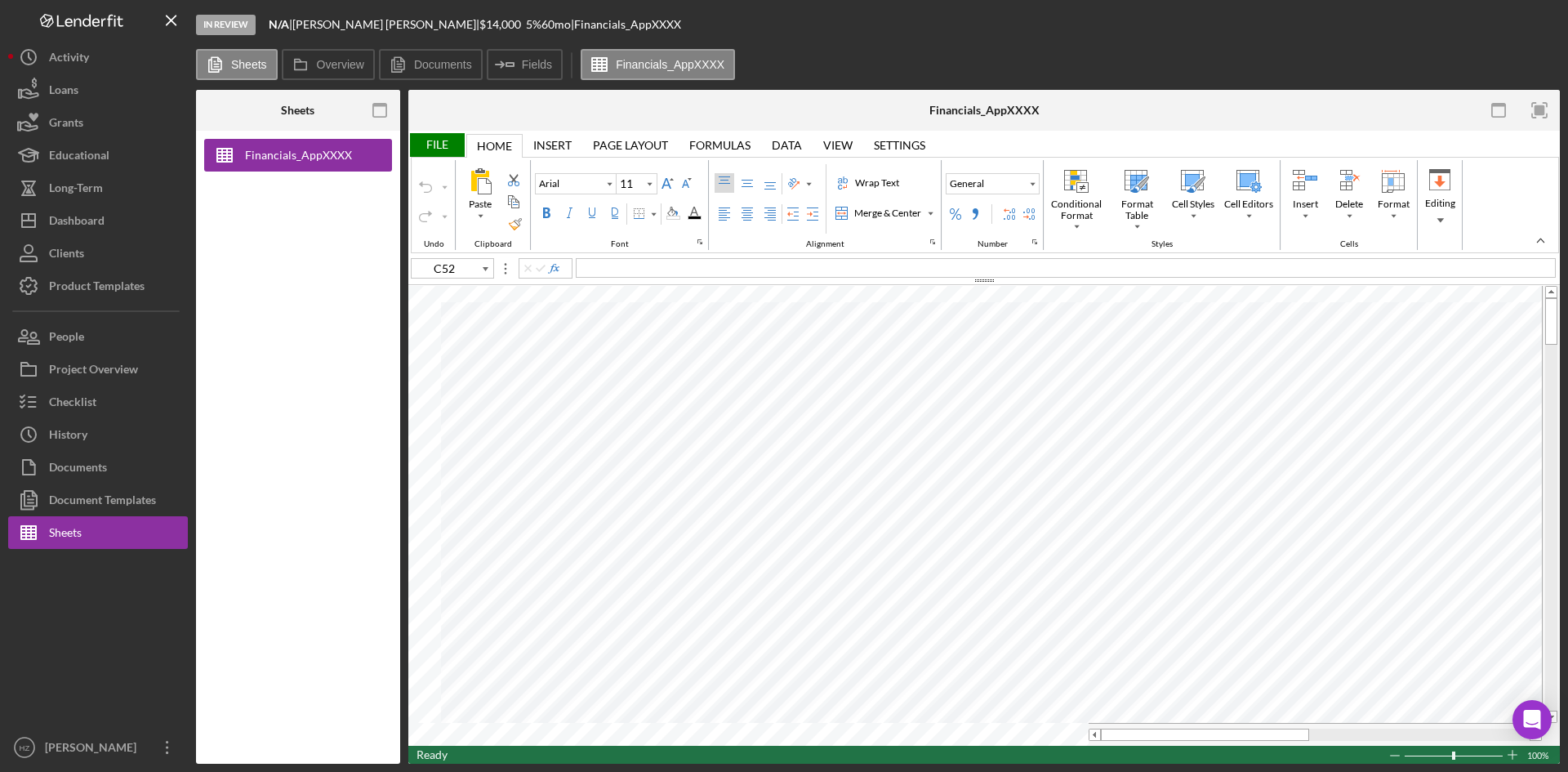
click at [448, 144] on div "File" at bounding box center [437, 145] width 57 height 23
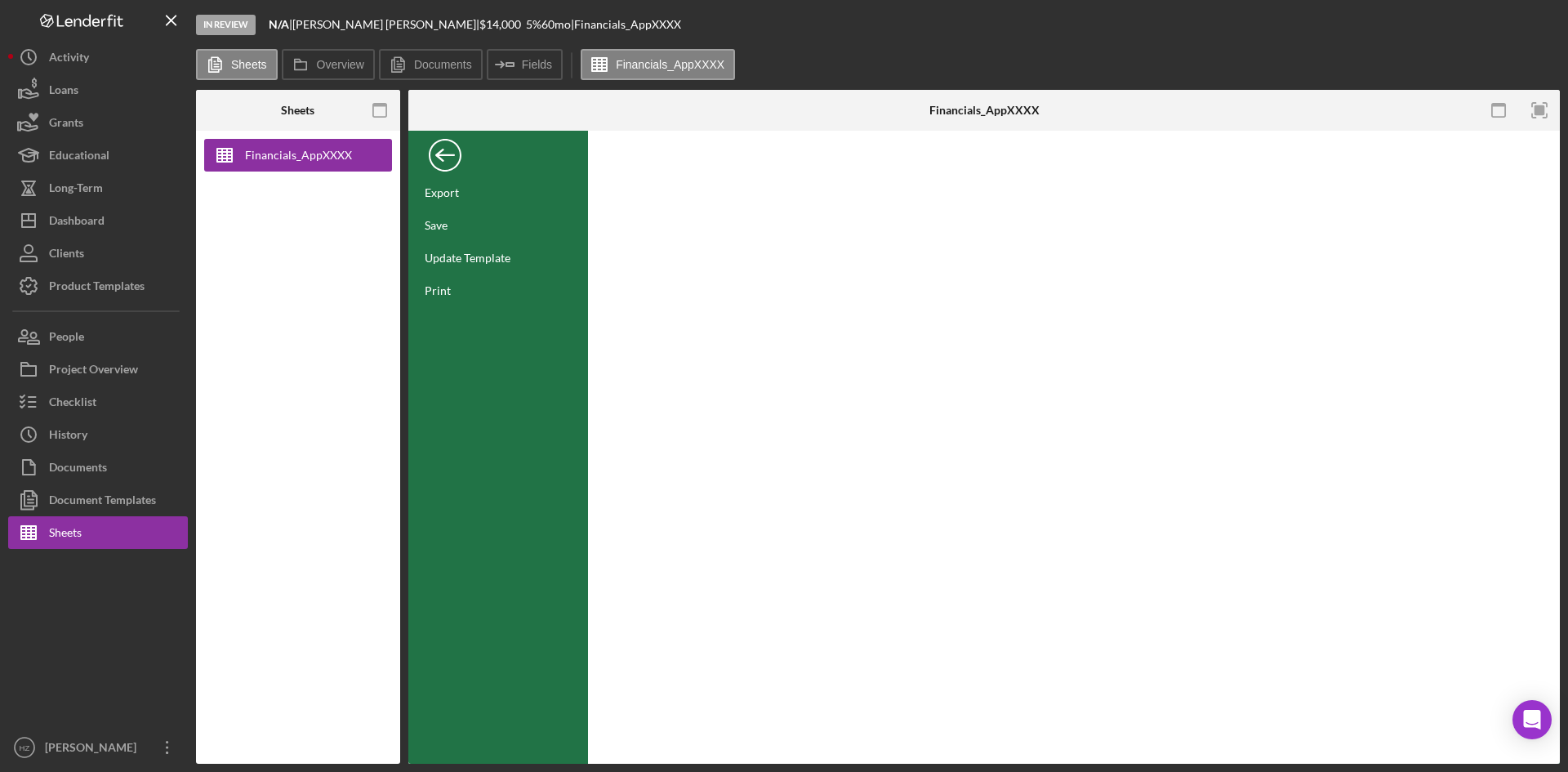
click at [443, 142] on div "Back" at bounding box center [445, 151] width 32 height 32
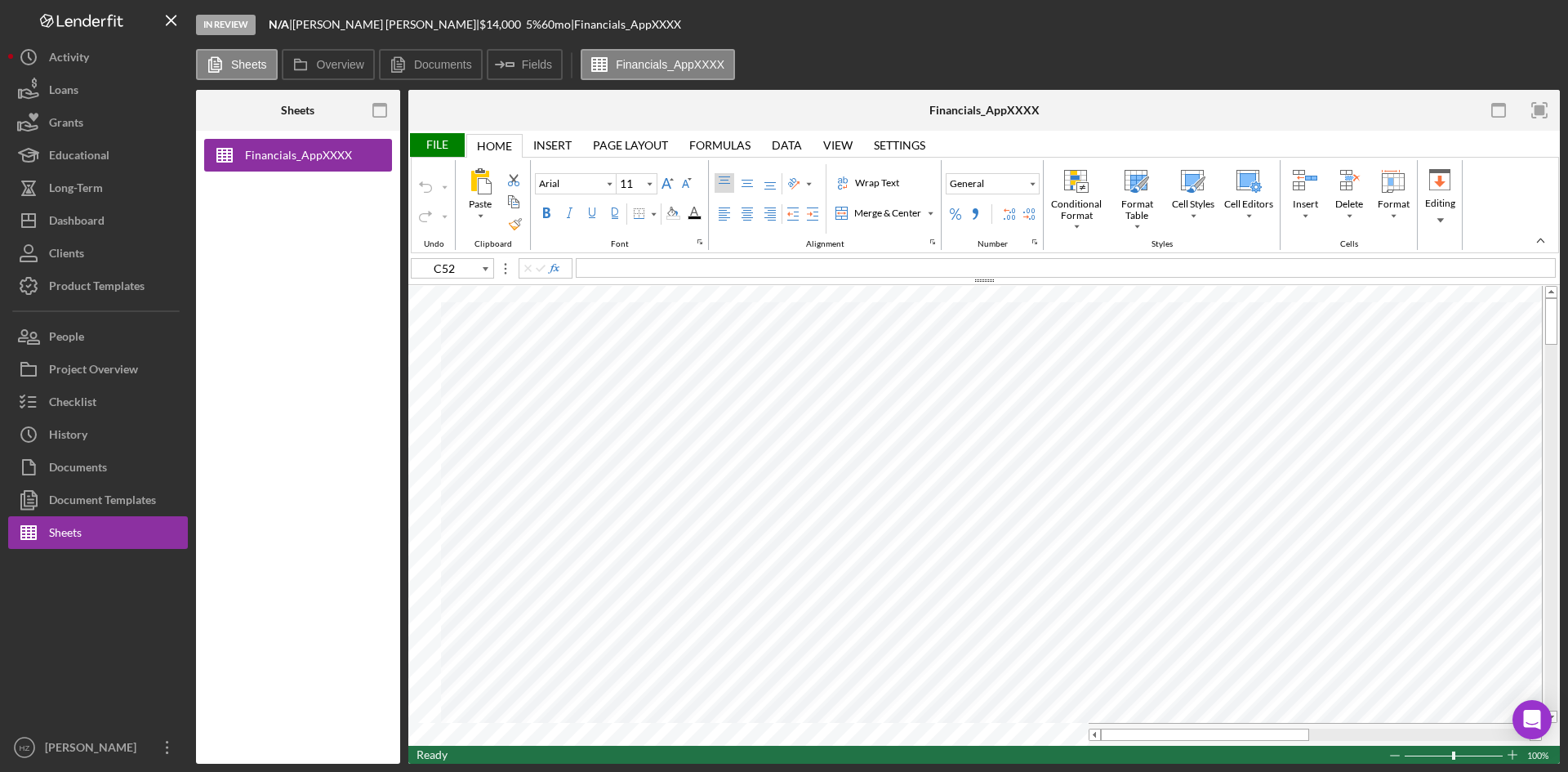
click at [64, 227] on div "Dashboard" at bounding box center [77, 222] width 56 height 37
